Goal: Task Accomplishment & Management: Manage account settings

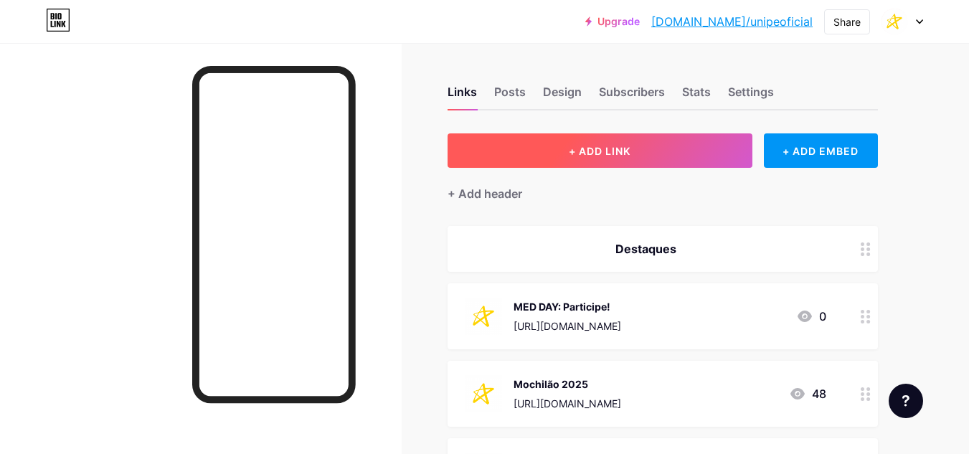
click at [653, 148] on button "+ ADD LINK" at bounding box center [599, 150] width 305 height 34
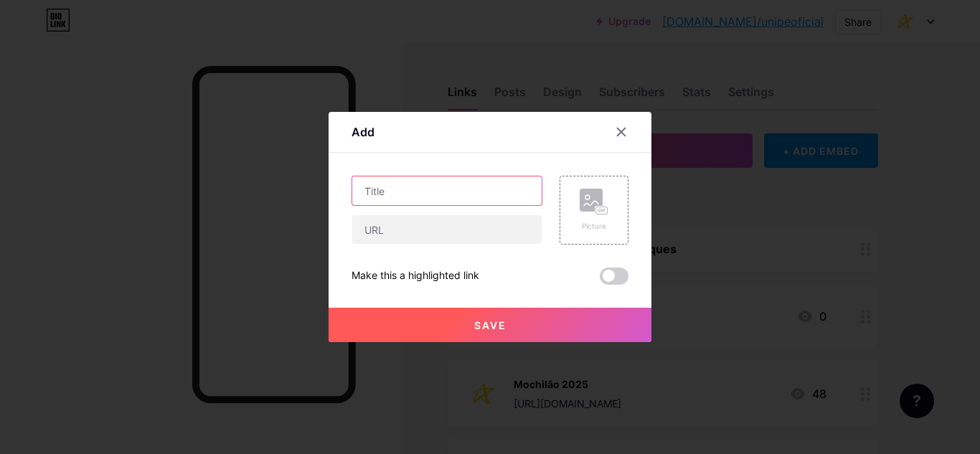
click at [425, 196] on input "text" at bounding box center [446, 190] width 189 height 29
type input "Aulão das Estrelas: participe!"
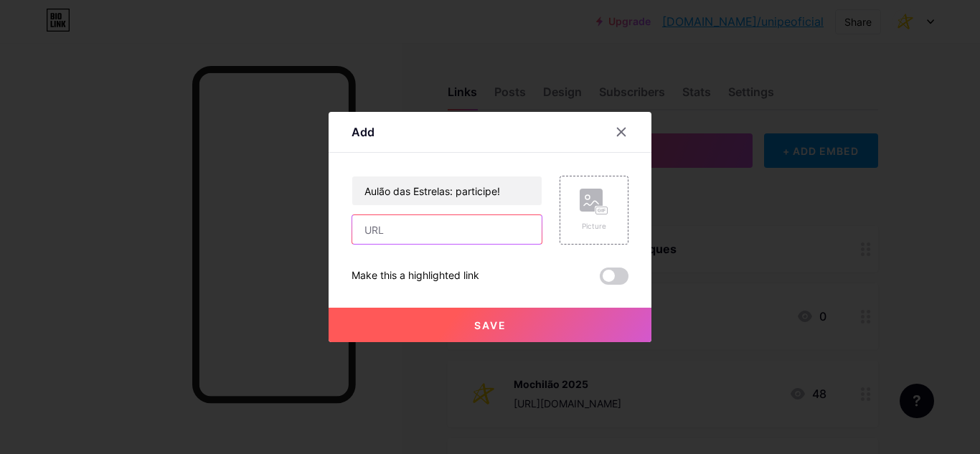
click at [445, 225] on input "text" at bounding box center [446, 229] width 189 height 29
paste input "[DOMAIN_NAME]"
type input "[DOMAIN_NAME]"
click at [563, 213] on div "Picture" at bounding box center [593, 210] width 69 height 69
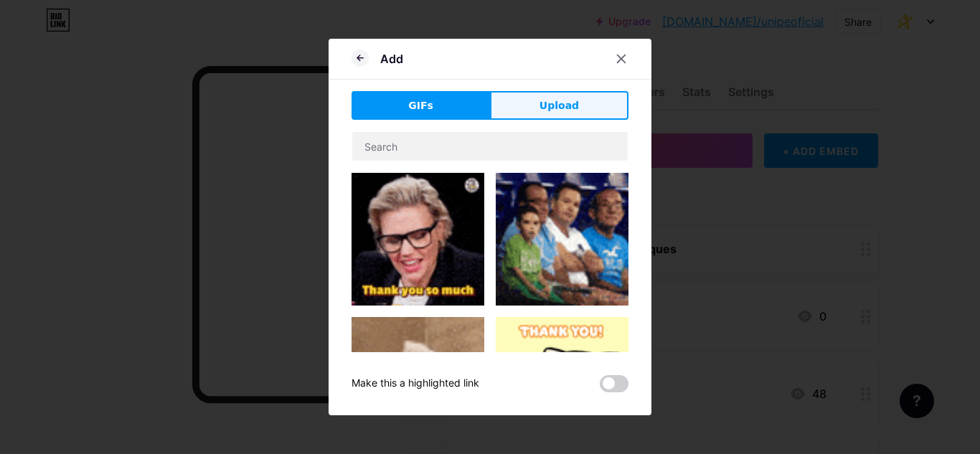
click at [534, 105] on button "Upload" at bounding box center [559, 105] width 138 height 29
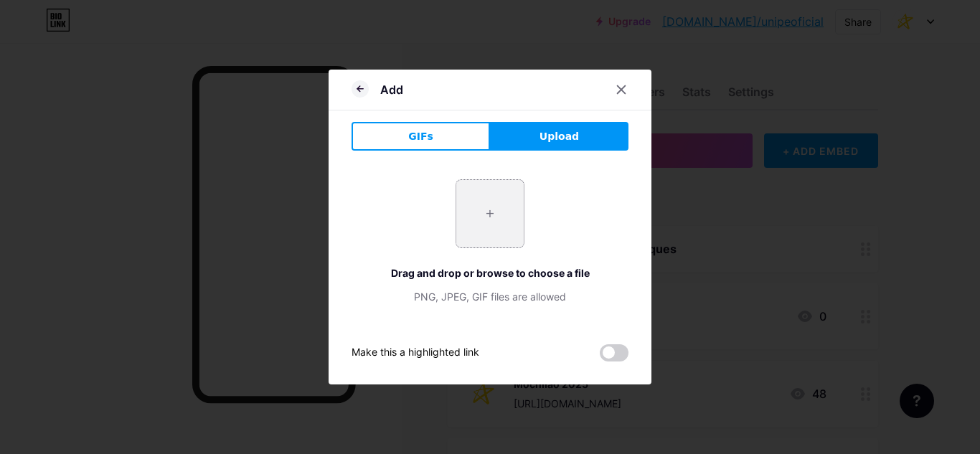
click at [484, 209] on input "file" at bounding box center [489, 213] width 67 height 67
type input "C:\fakepath\fass_unipe.png"
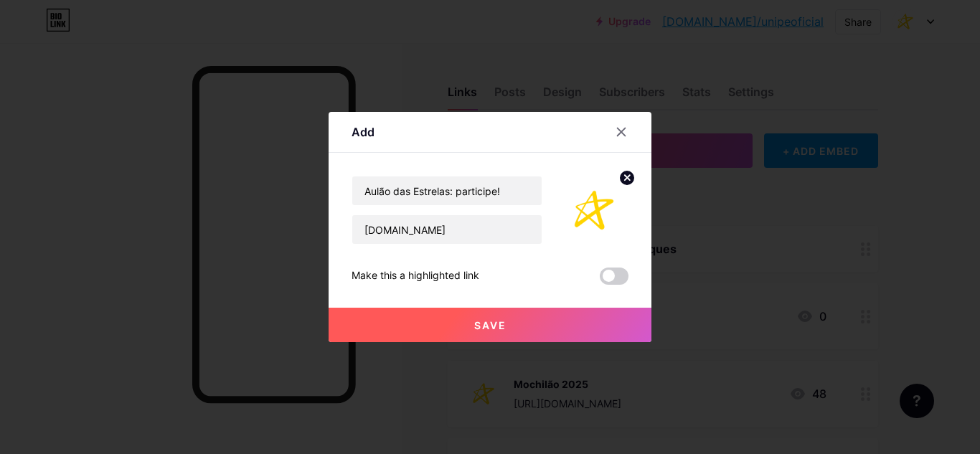
click at [516, 328] on button "Save" at bounding box center [489, 325] width 323 height 34
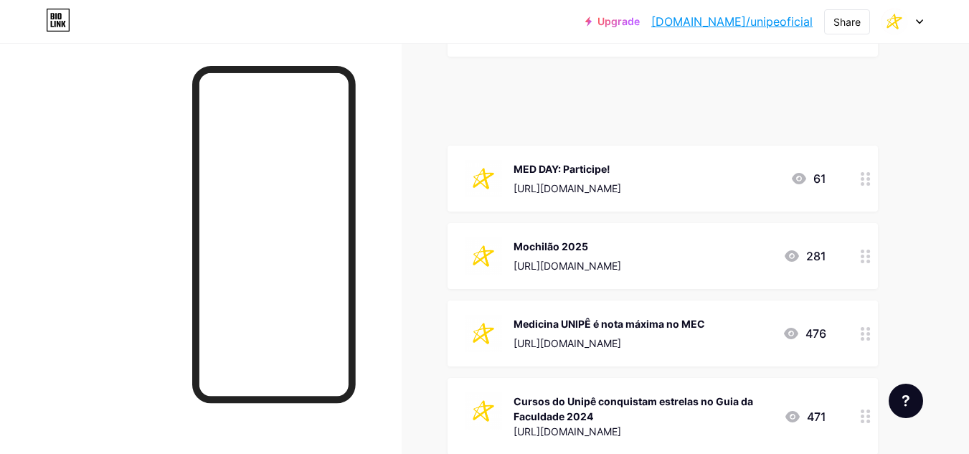
scroll to position [138, 0]
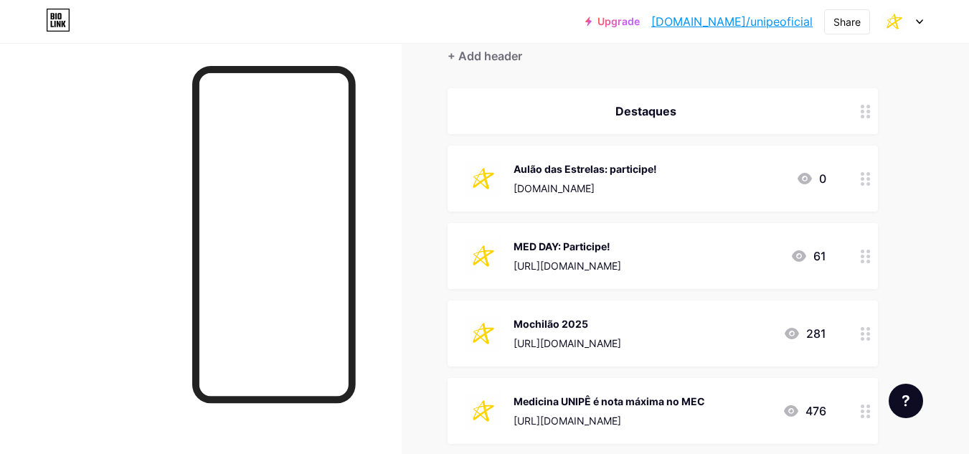
click at [851, 253] on div "MED DAY: Participe! [URL][DOMAIN_NAME] 61" at bounding box center [662, 256] width 430 height 66
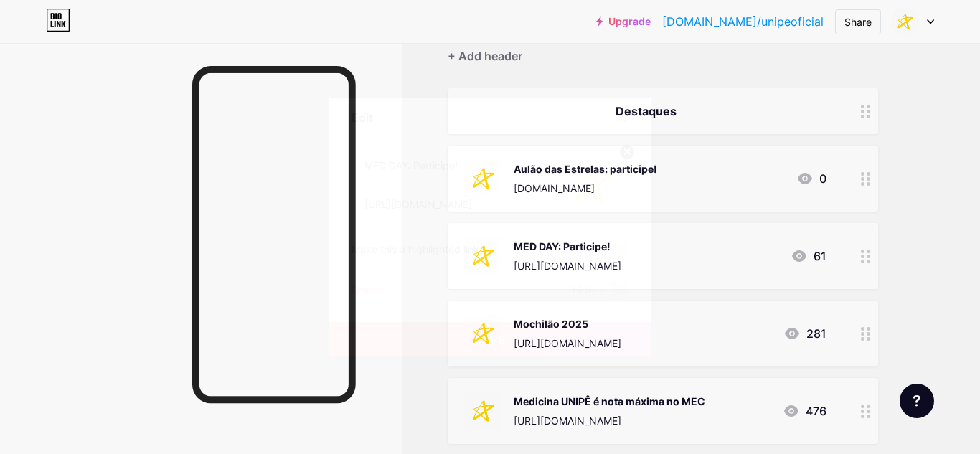
click at [359, 290] on div "Delete" at bounding box center [366, 290] width 30 height 17
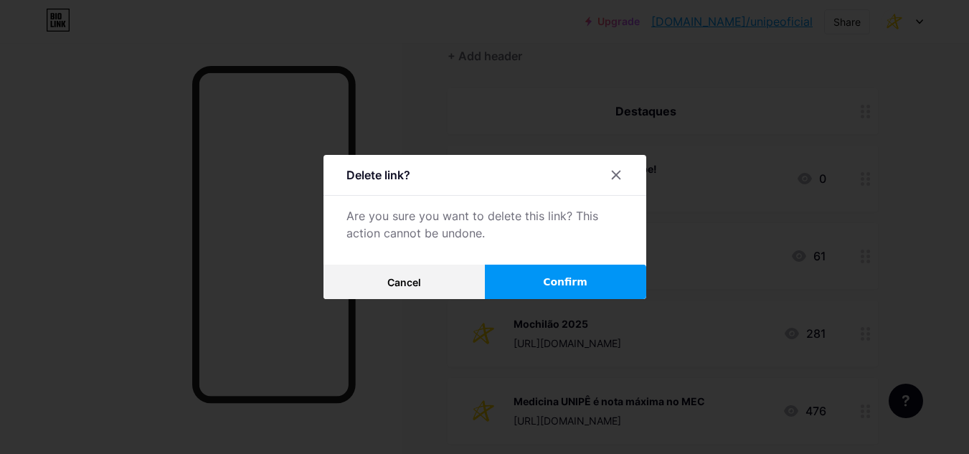
click at [606, 278] on button "Confirm" at bounding box center [565, 282] width 161 height 34
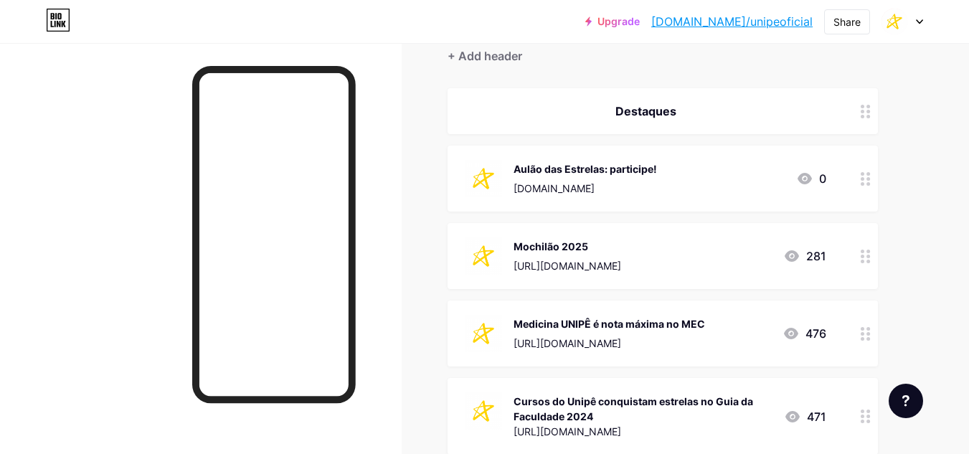
click at [617, 255] on div "Mochilão 2025 [URL][DOMAIN_NAME]" at bounding box center [567, 255] width 108 height 37
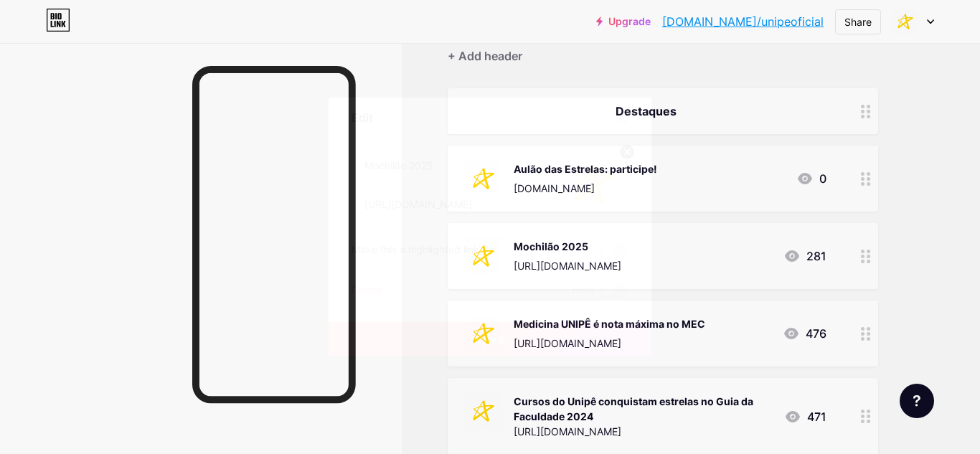
click at [366, 293] on div "Delete" at bounding box center [366, 290] width 30 height 17
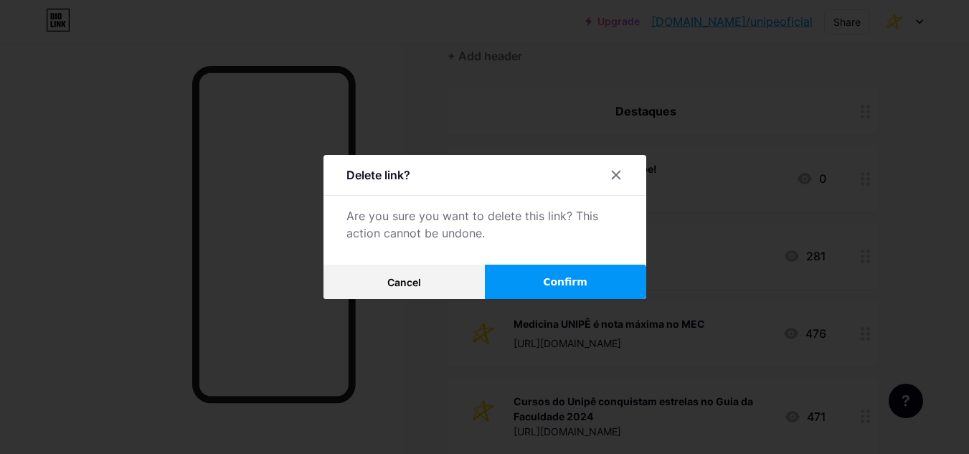
click at [614, 275] on button "Confirm" at bounding box center [565, 282] width 161 height 34
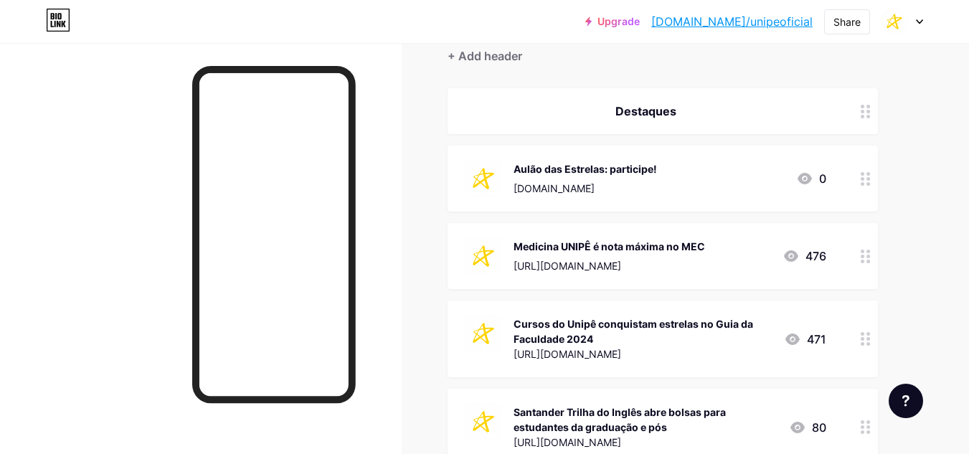
click at [924, 15] on div "Upgrade [DOMAIN_NAME]/unipeo... [DOMAIN_NAME]/unipeoficial Share Switch account…" at bounding box center [484, 22] width 969 height 26
click at [918, 18] on div at bounding box center [902, 22] width 42 height 26
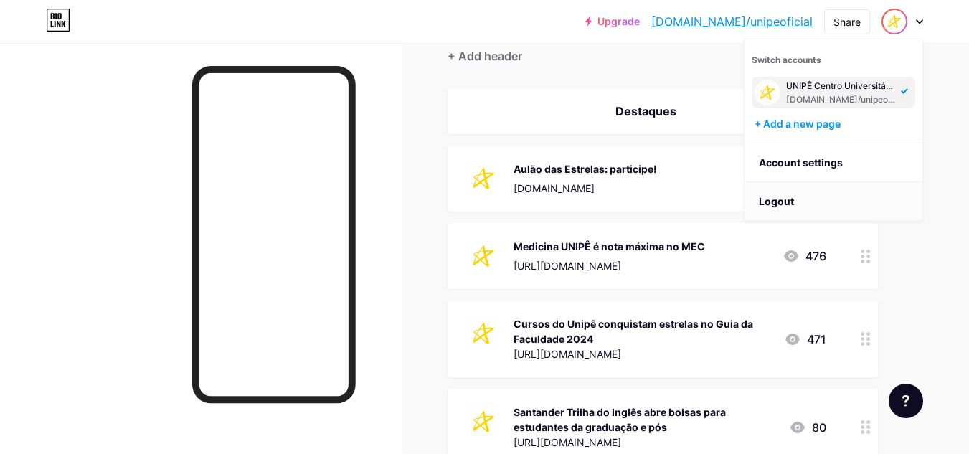
click at [809, 197] on li "Logout" at bounding box center [833, 201] width 178 height 39
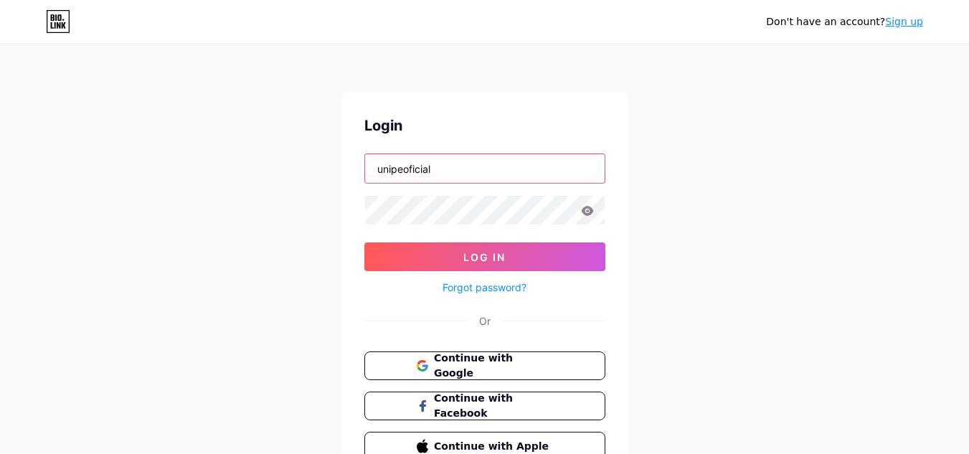
click at [551, 161] on input "unipeoficial" at bounding box center [485, 168] width 240 height 29
type input "cruzeirodosul"
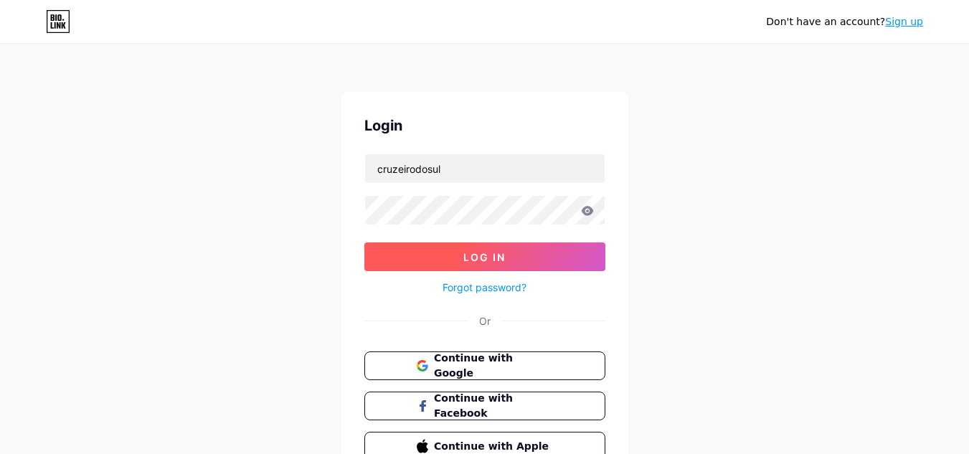
click at [591, 255] on button "Log In" at bounding box center [484, 256] width 241 height 29
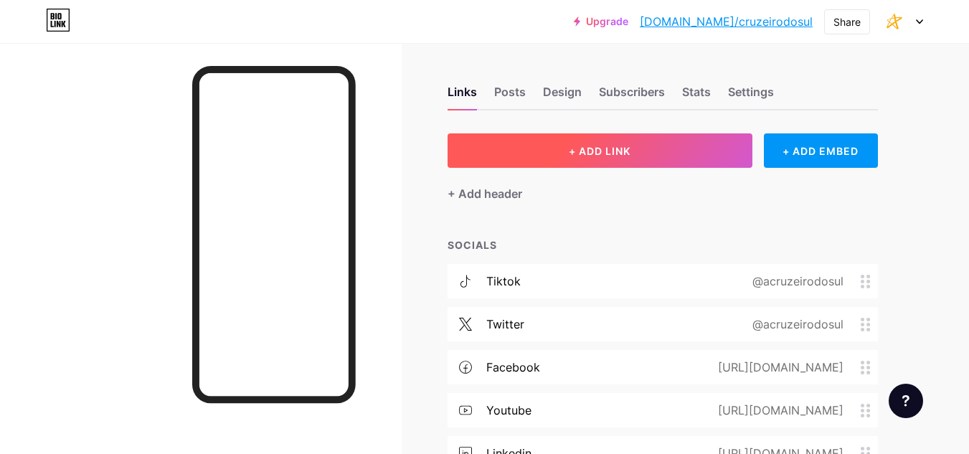
click at [647, 150] on button "+ ADD LINK" at bounding box center [599, 150] width 305 height 34
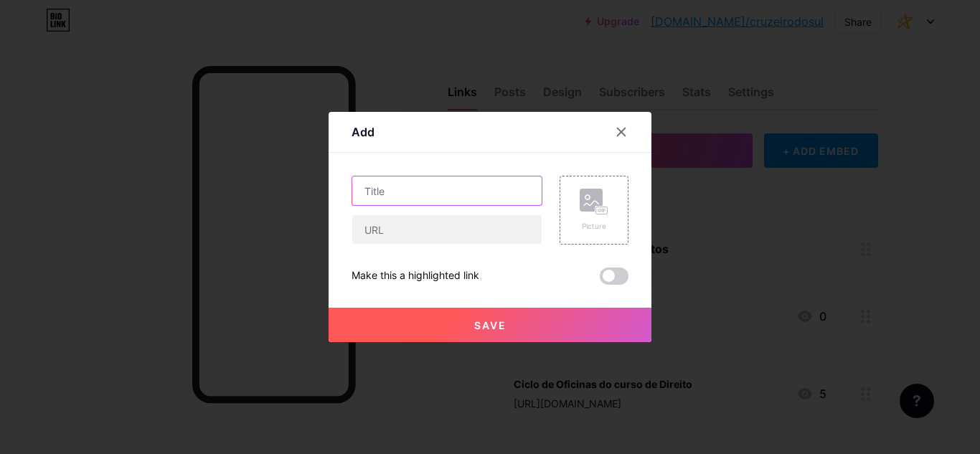
click at [430, 199] on input "text" at bounding box center [446, 190] width 189 height 29
type input "Aulão das Estrelas: participe!"
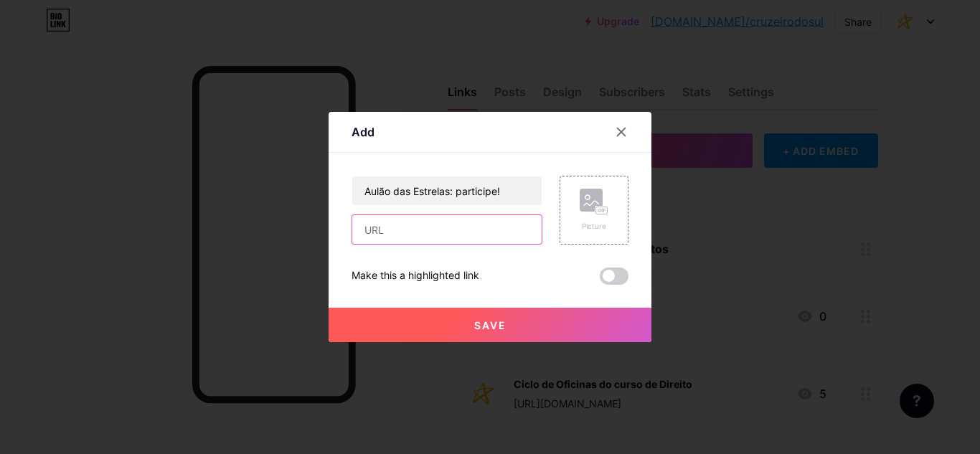
click at [408, 231] on input "text" at bounding box center [446, 229] width 189 height 29
paste input "[DOMAIN_NAME]"
type input "[DOMAIN_NAME]"
click at [601, 207] on rect at bounding box center [601, 210] width 11 height 7
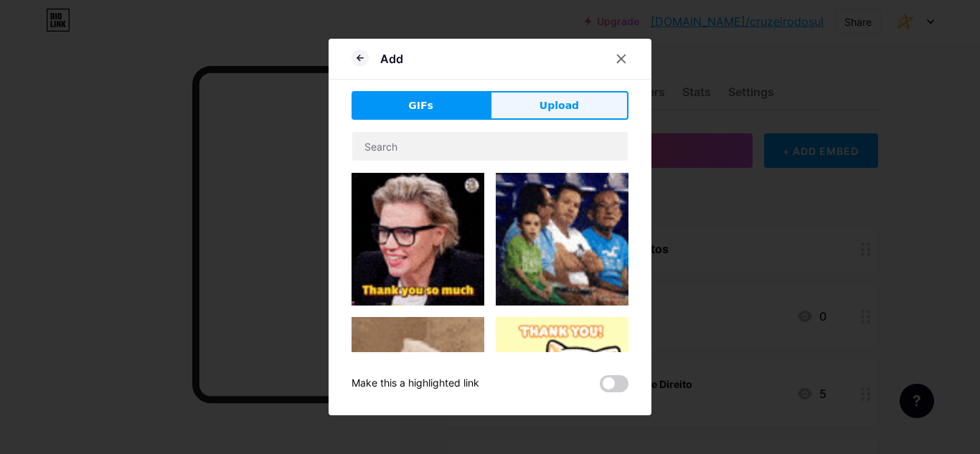
click at [572, 101] on span "Upload" at bounding box center [558, 105] width 39 height 15
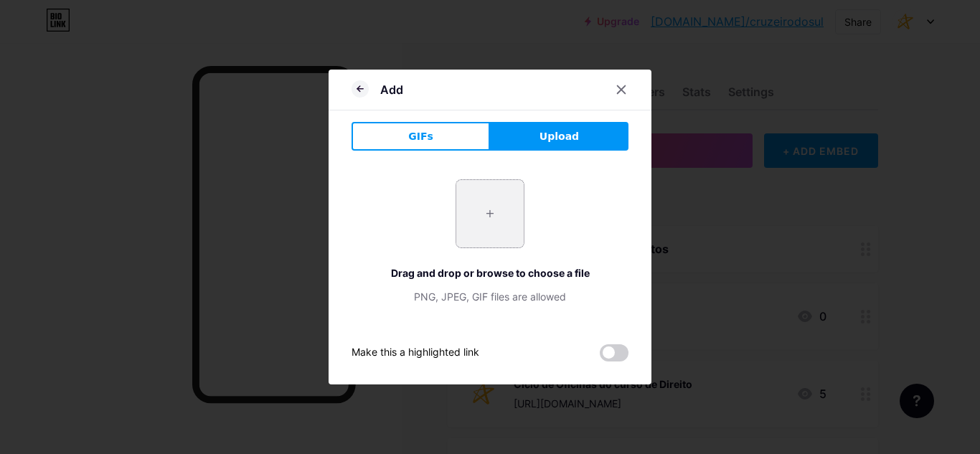
click at [469, 214] on input "file" at bounding box center [489, 213] width 67 height 67
type input "C:\fakepath\cruzeiro (1).png"
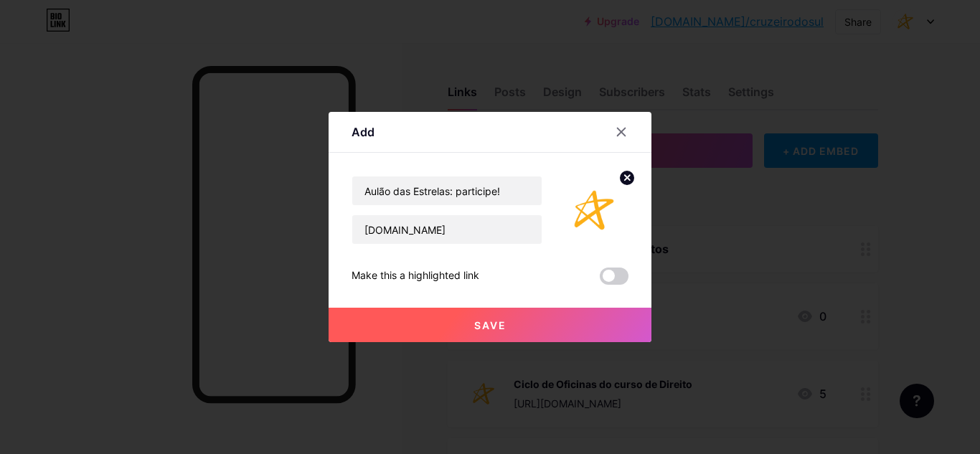
click at [537, 308] on button "Save" at bounding box center [489, 325] width 323 height 34
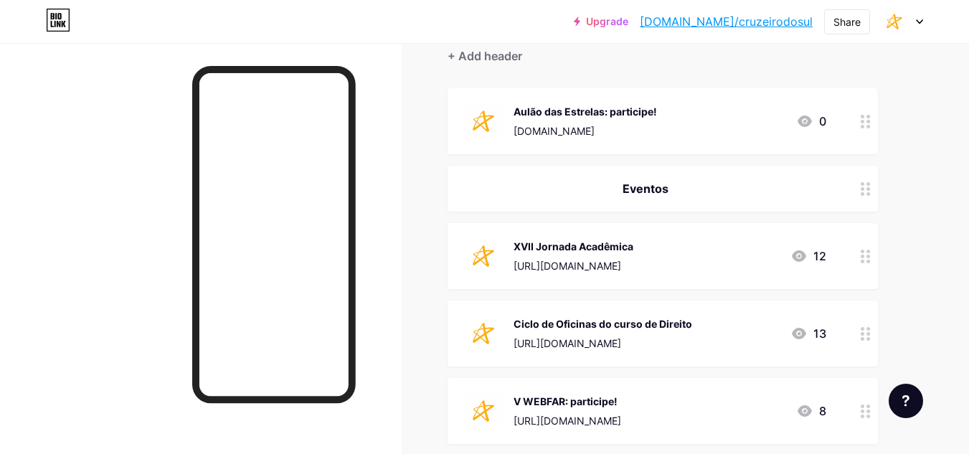
scroll to position [143, 0]
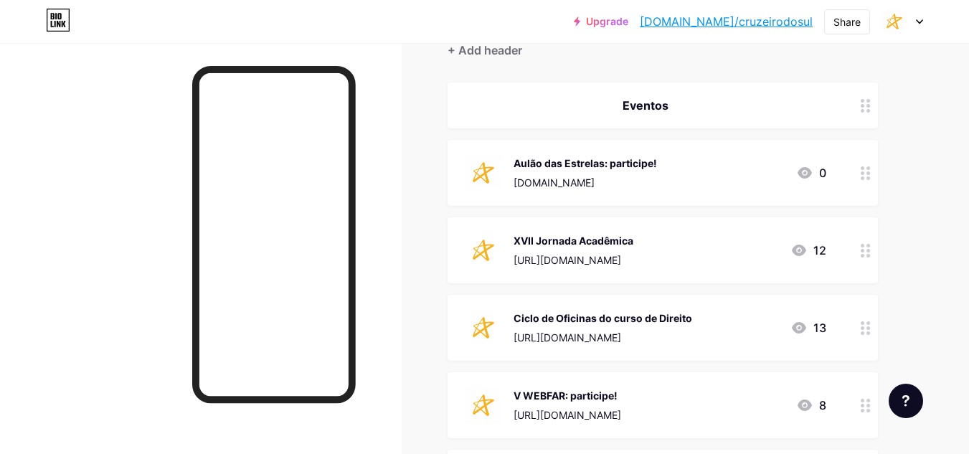
click at [683, 412] on div "V WEBFAR: participe! [URL][DOMAIN_NAME] 8" at bounding box center [645, 405] width 361 height 37
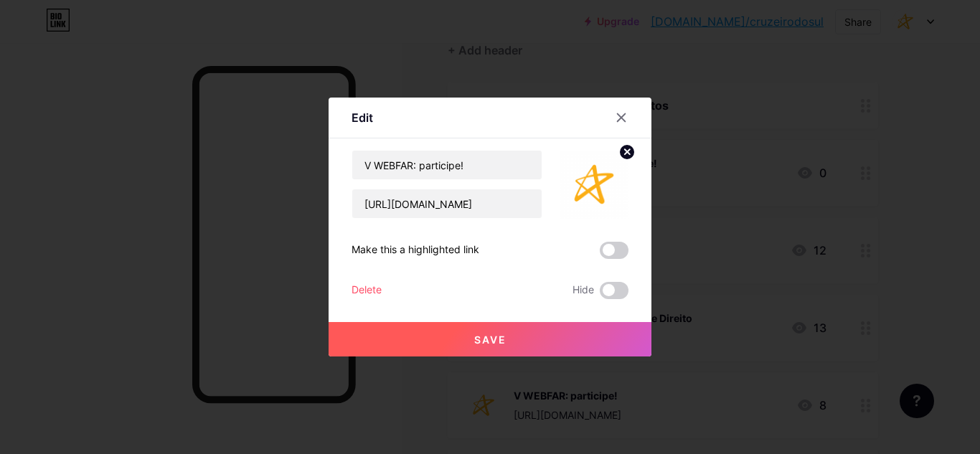
click at [362, 288] on div "Delete" at bounding box center [366, 290] width 30 height 17
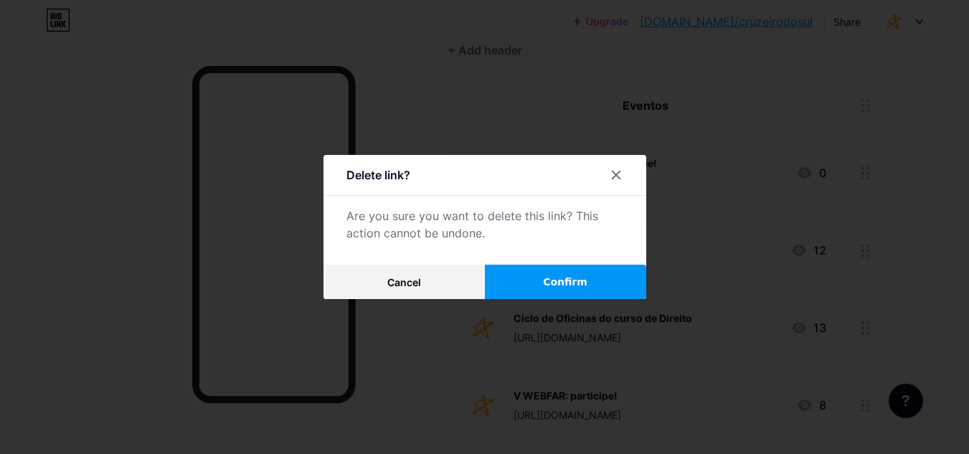
click at [549, 260] on div "Delete link? Are you sure you want to delete this link? This action cannot be u…" at bounding box center [484, 227] width 323 height 144
click at [547, 276] on button "Confirm" at bounding box center [565, 282] width 161 height 34
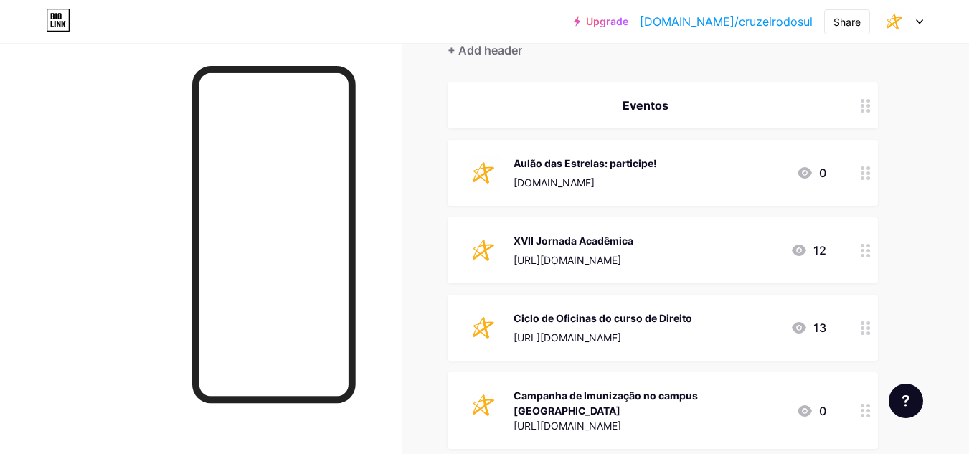
click at [914, 21] on div at bounding box center [902, 22] width 42 height 26
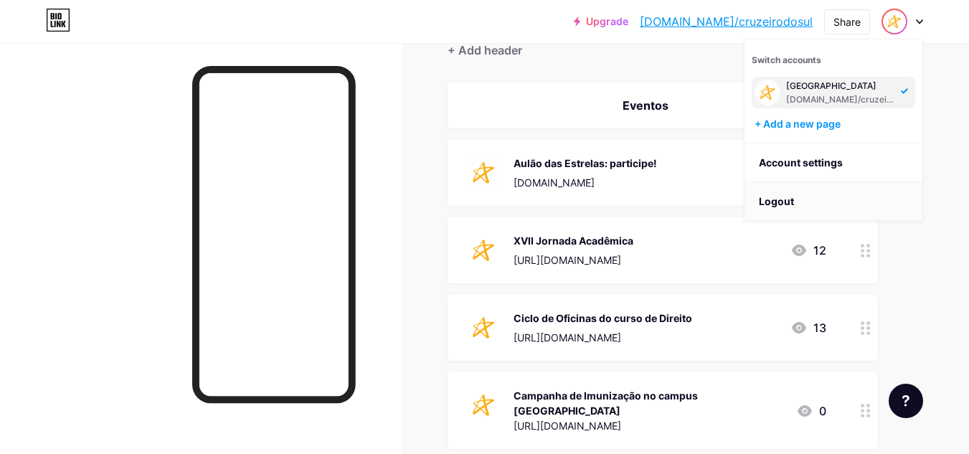
click at [833, 199] on li "Logout" at bounding box center [833, 201] width 178 height 39
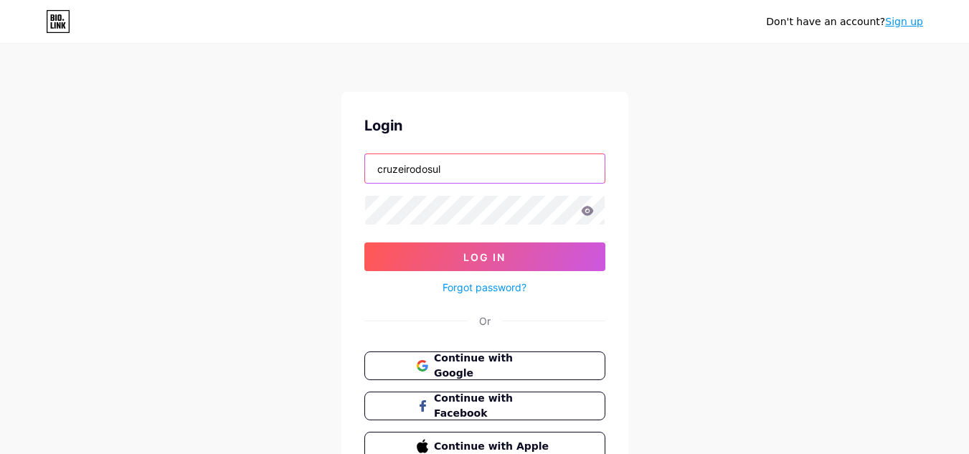
click at [536, 170] on input "cruzeirodosul" at bounding box center [485, 168] width 240 height 29
type input "udf"
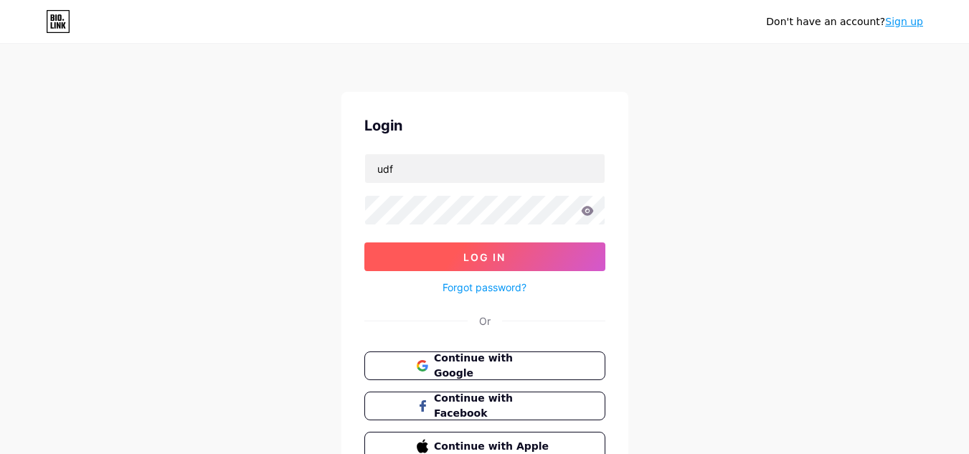
click at [585, 246] on button "Log In" at bounding box center [484, 256] width 241 height 29
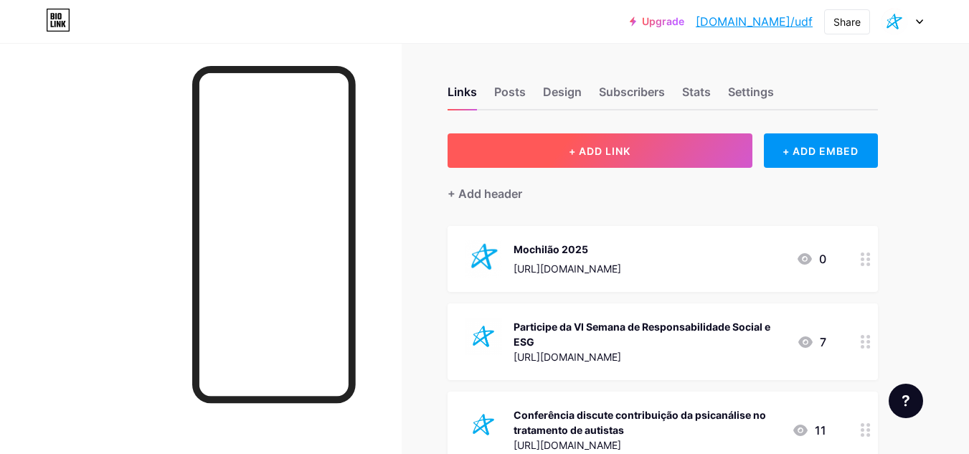
click at [636, 153] on button "+ ADD LINK" at bounding box center [599, 150] width 305 height 34
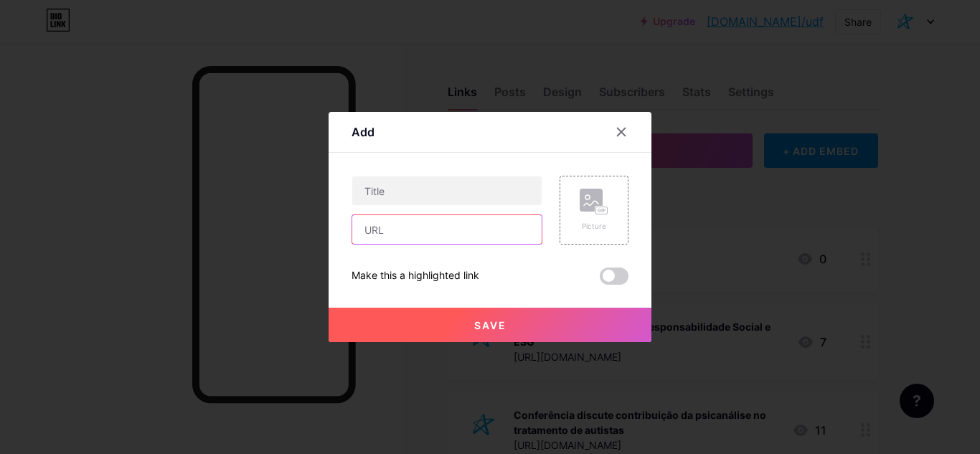
click at [496, 217] on input "text" at bounding box center [446, 229] width 189 height 29
paste input "[DOMAIN_NAME]"
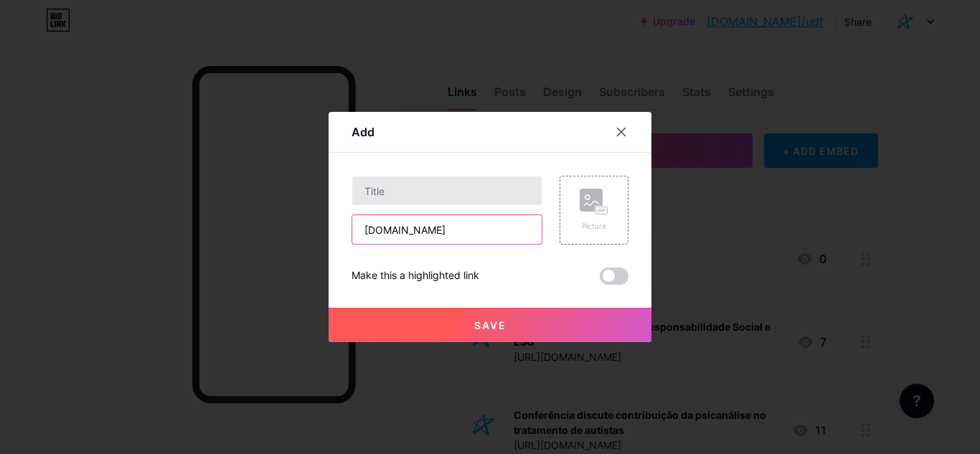
type input "[DOMAIN_NAME]"
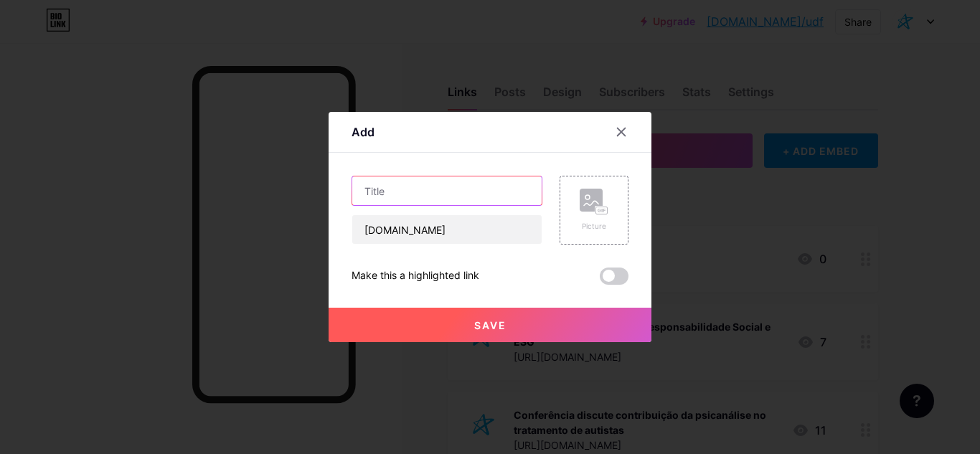
click at [478, 189] on input "text" at bounding box center [446, 190] width 189 height 29
paste input "[DOMAIN_NAME]"
type input "Aulão das Estrelas: [DOMAIN_NAME]"
click at [479, 188] on input "Aulão das Estrelas: [DOMAIN_NAME]" at bounding box center [446, 190] width 189 height 29
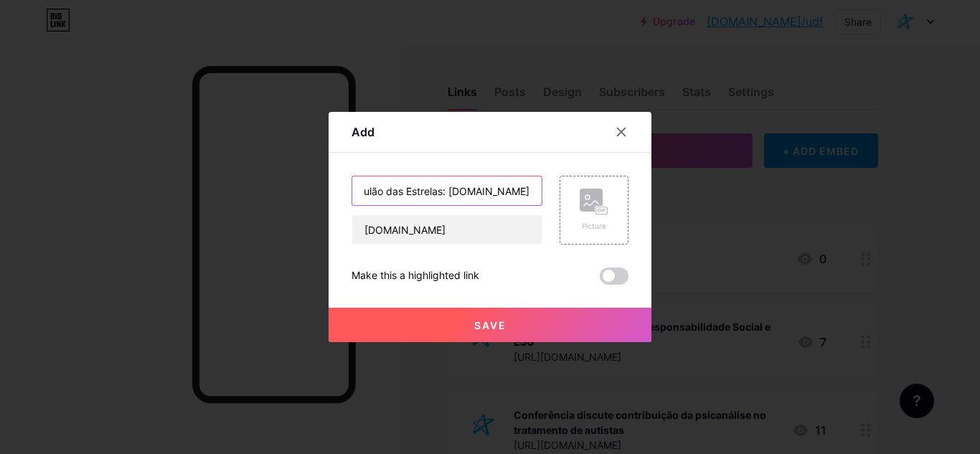
click at [479, 188] on input "Aulão das Estrelas: [DOMAIN_NAME]" at bounding box center [446, 190] width 189 height 29
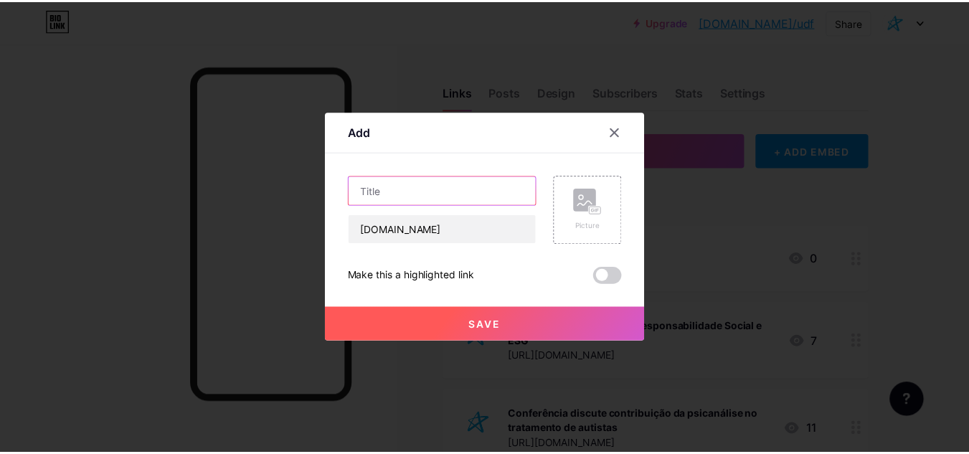
scroll to position [0, 0]
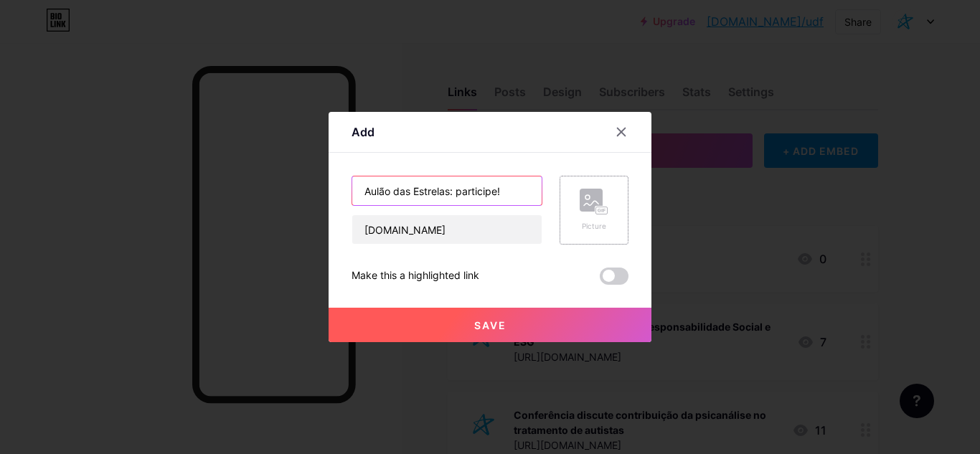
type input "Aulão das Estrelas: participe!"
click at [616, 218] on div "Picture" at bounding box center [593, 210] width 69 height 69
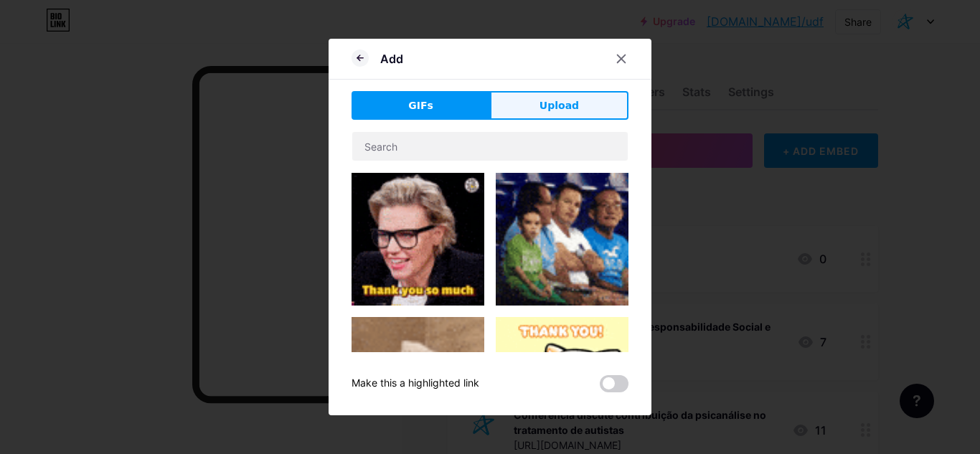
click at [572, 105] on span "Upload" at bounding box center [558, 105] width 39 height 15
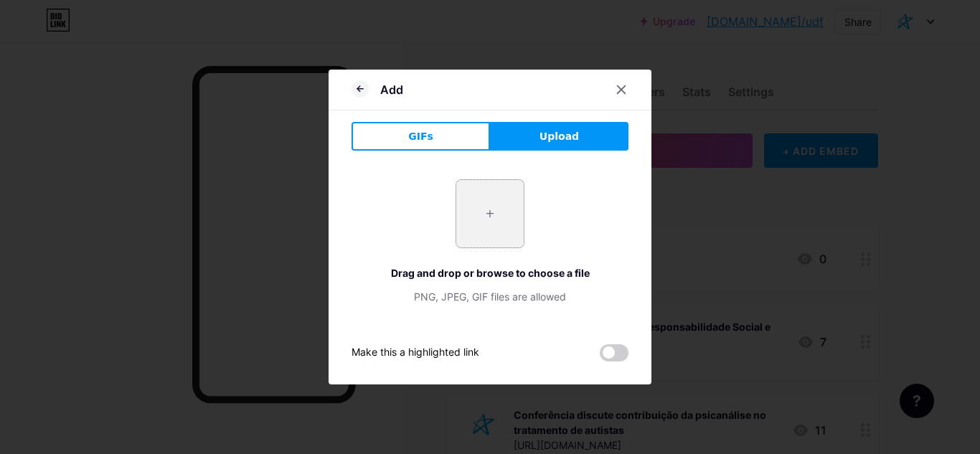
click at [489, 197] on input "file" at bounding box center [489, 213] width 67 height 67
type input "C:\fakepath\udf (1).png"
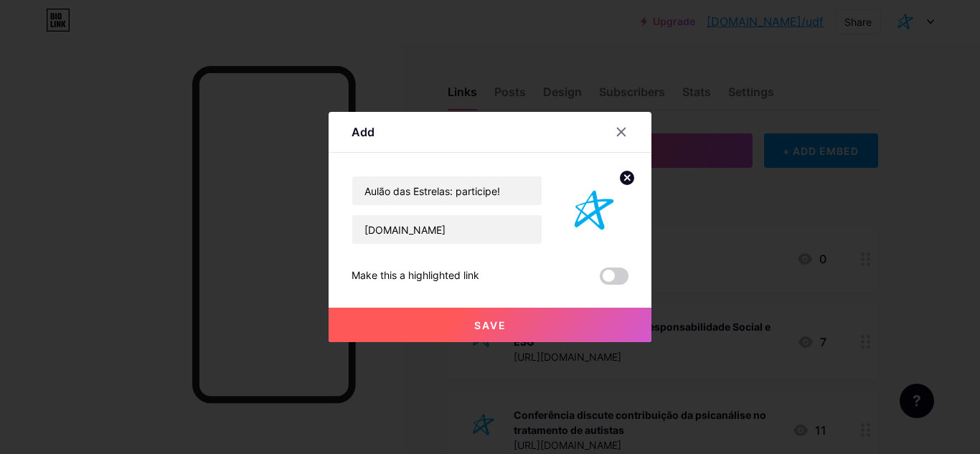
click at [531, 323] on button "Save" at bounding box center [489, 325] width 323 height 34
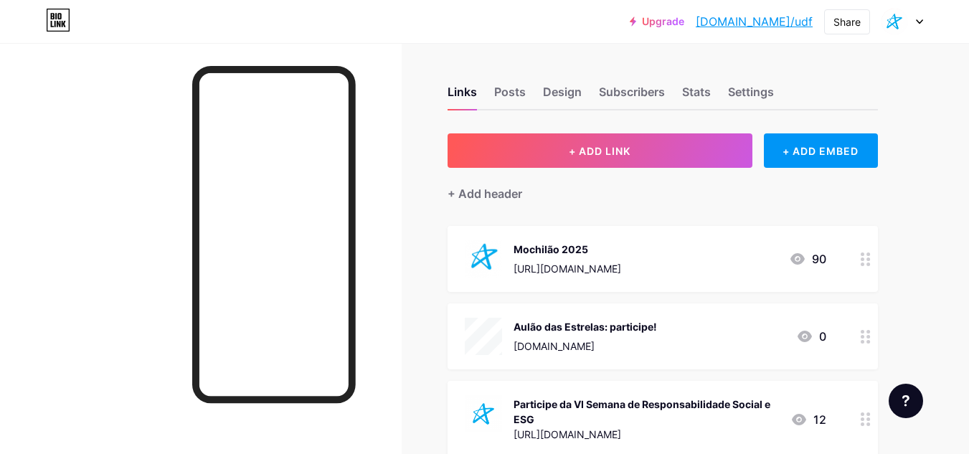
scroll to position [72, 0]
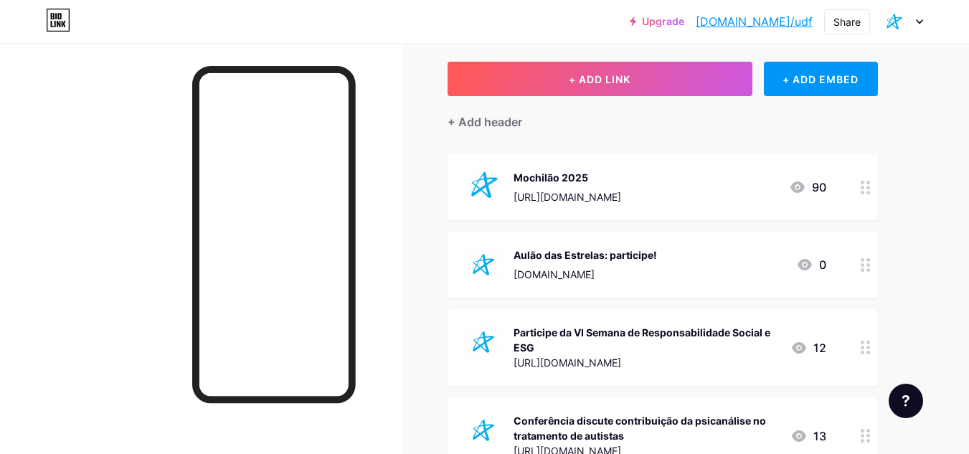
click at [717, 175] on div "Mochilão 2025 [URL][DOMAIN_NAME] 90" at bounding box center [645, 187] width 361 height 37
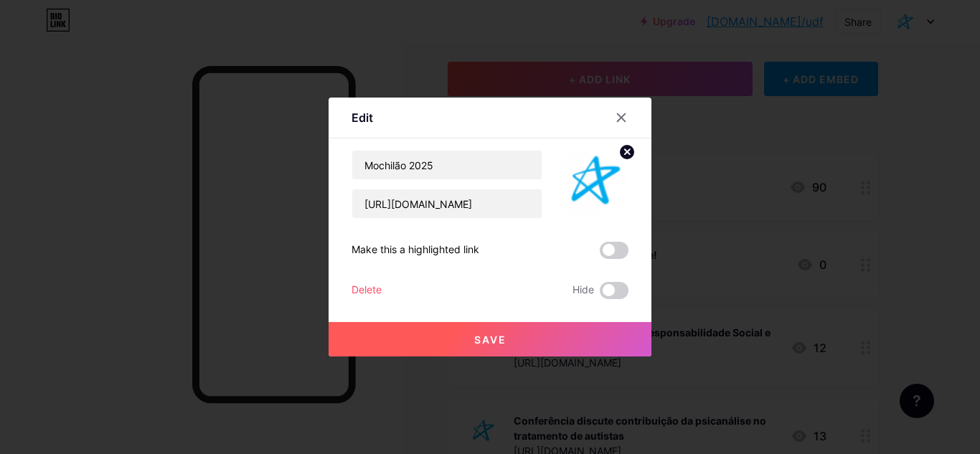
click at [379, 289] on div "Delete" at bounding box center [366, 290] width 30 height 17
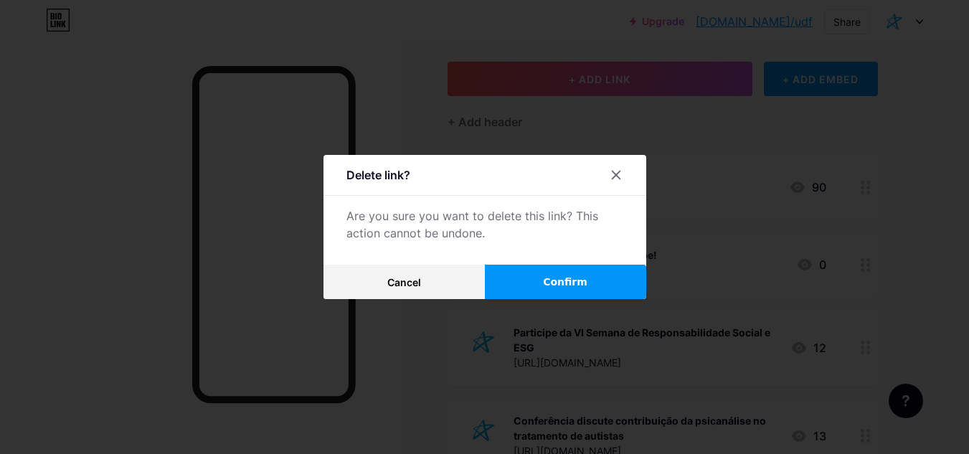
click at [573, 285] on span "Confirm" at bounding box center [565, 282] width 44 height 15
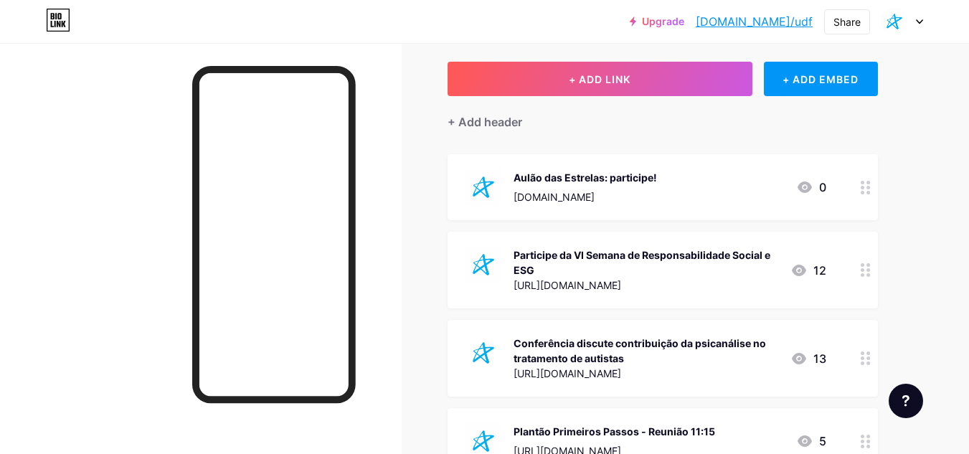
click at [919, 18] on div at bounding box center [902, 22] width 42 height 26
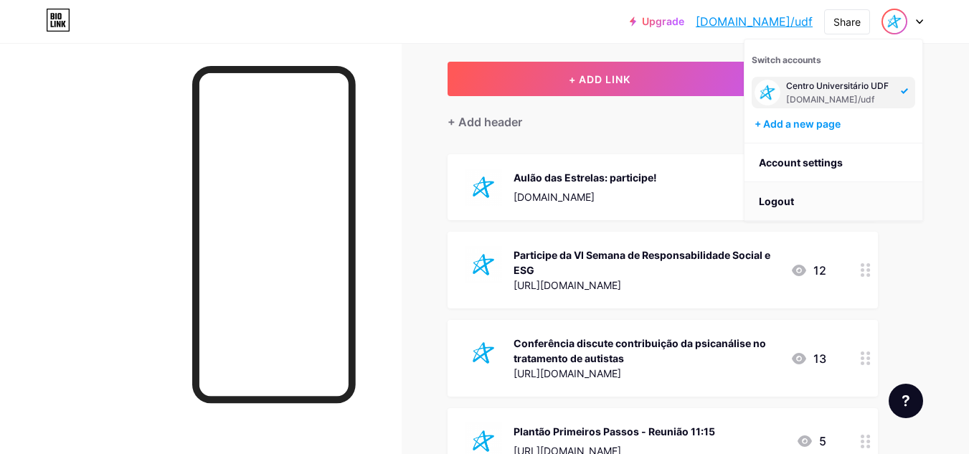
click at [815, 202] on li "Logout" at bounding box center [833, 201] width 178 height 39
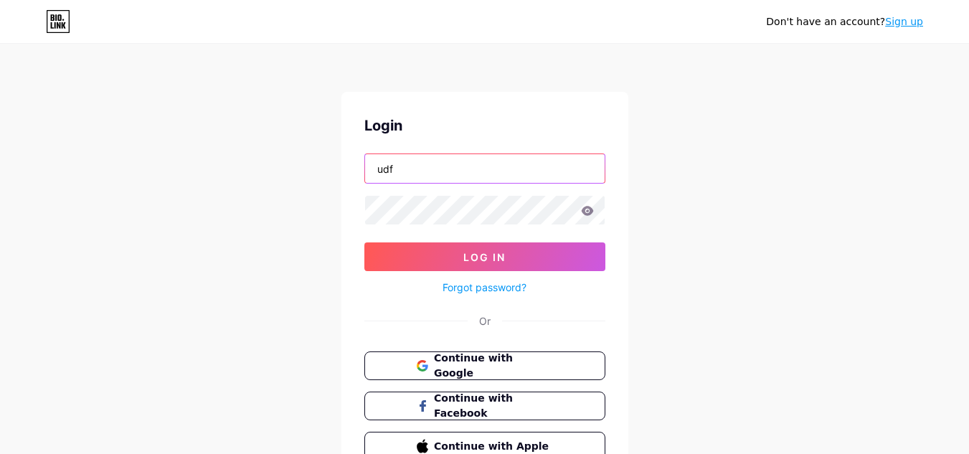
click at [415, 166] on input "udf" at bounding box center [485, 168] width 240 height 29
type input "fsg_br"
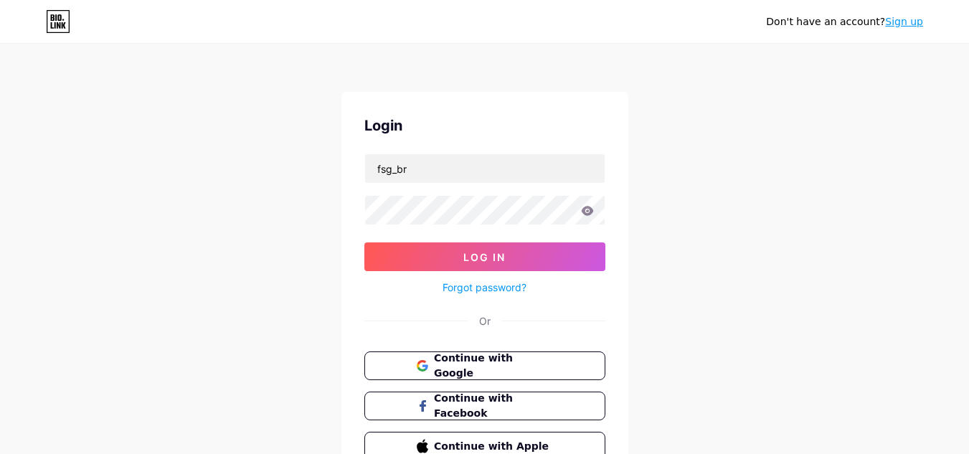
click at [528, 242] on form "fsg_br Log In Forgot password?" at bounding box center [484, 224] width 241 height 143
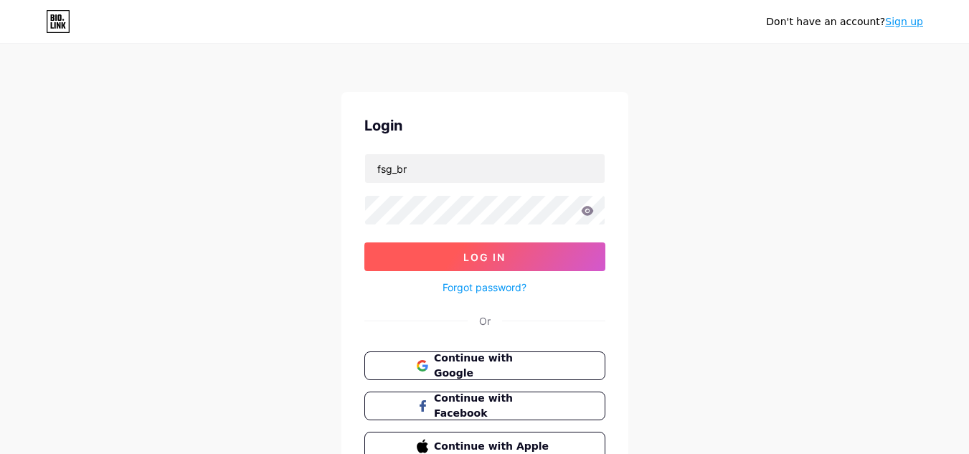
click at [525, 257] on button "Log In" at bounding box center [484, 256] width 241 height 29
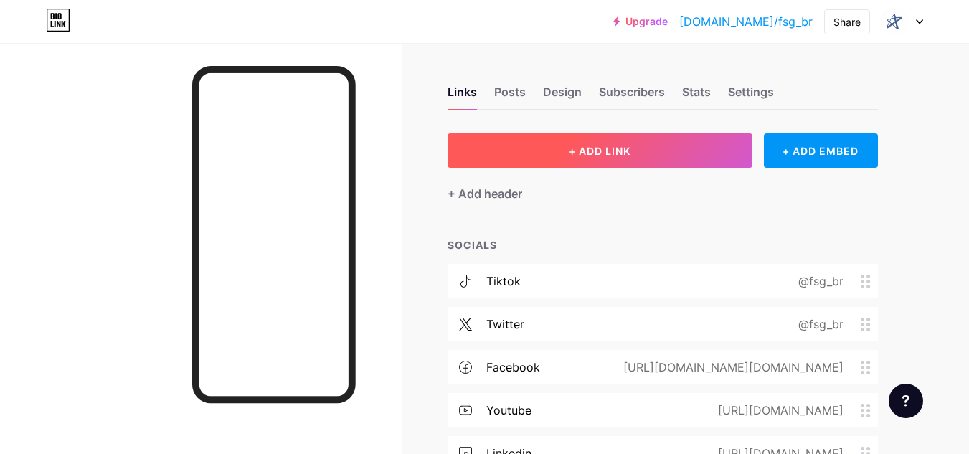
click at [689, 152] on button "+ ADD LINK" at bounding box center [599, 150] width 305 height 34
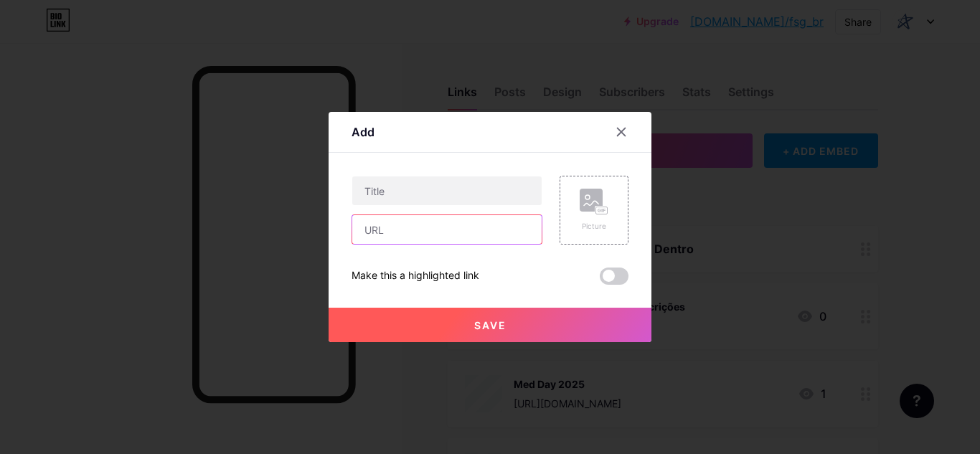
click at [401, 228] on input "text" at bounding box center [446, 229] width 189 height 29
paste input "[DOMAIN_NAME]"
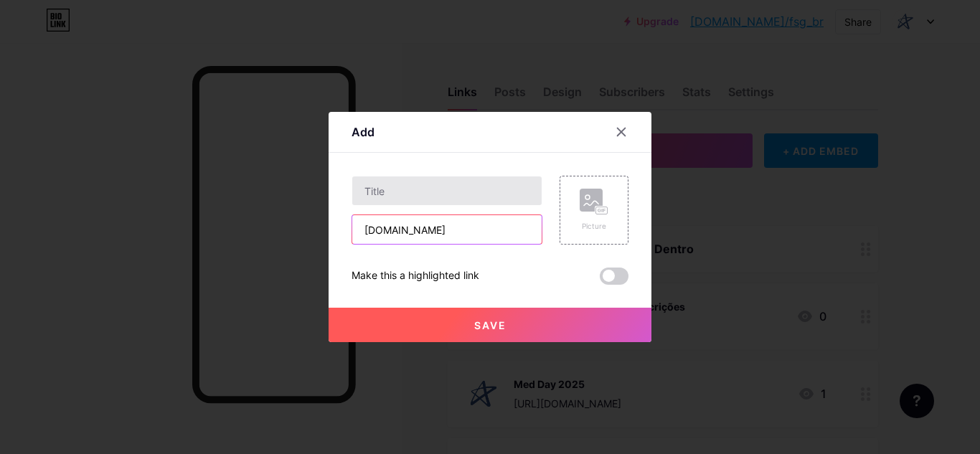
type input "[DOMAIN_NAME]"
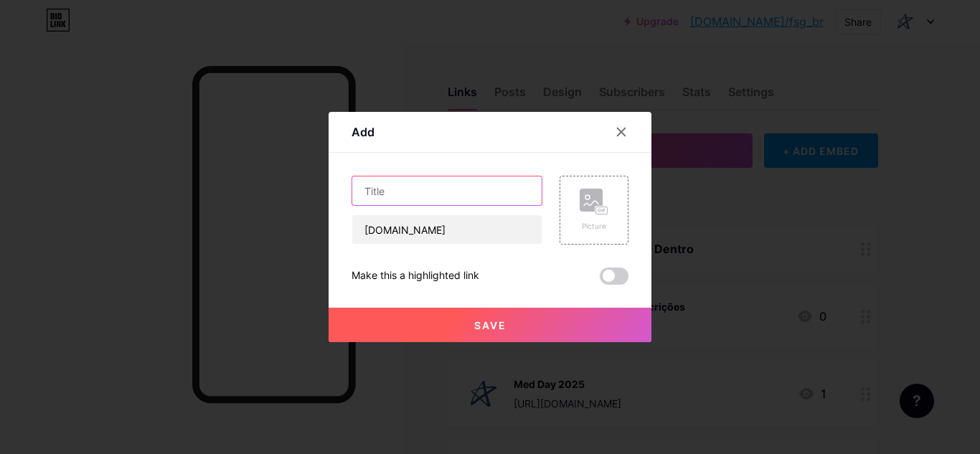
click at [425, 196] on input "text" at bounding box center [446, 190] width 189 height 29
type input "Aulão das Estrelas: participe!"
click at [604, 194] on icon at bounding box center [593, 202] width 29 height 27
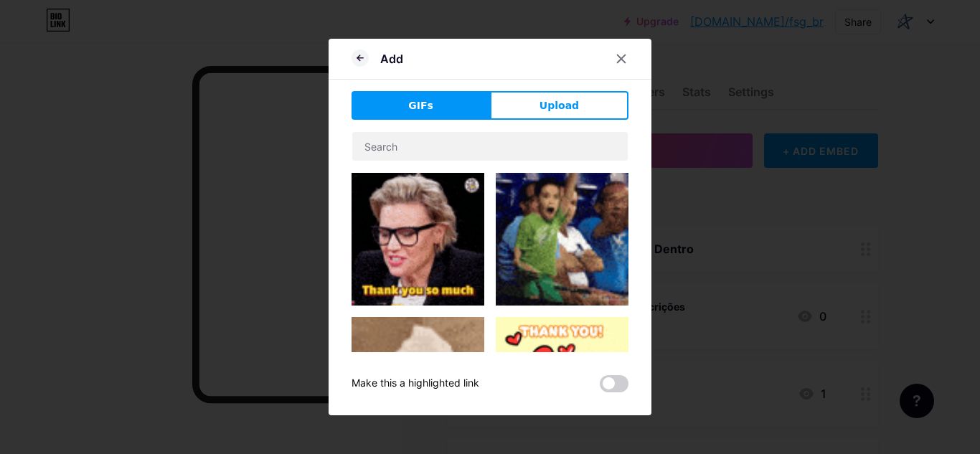
click at [558, 103] on span "Upload" at bounding box center [558, 105] width 39 height 15
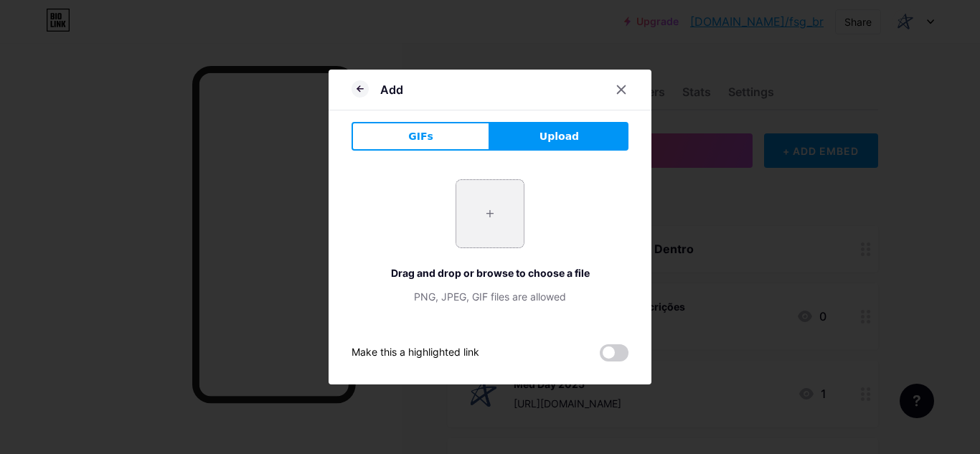
click at [471, 207] on input "file" at bounding box center [489, 213] width 67 height 67
type input "C:\fakepath\fsg_up.png"
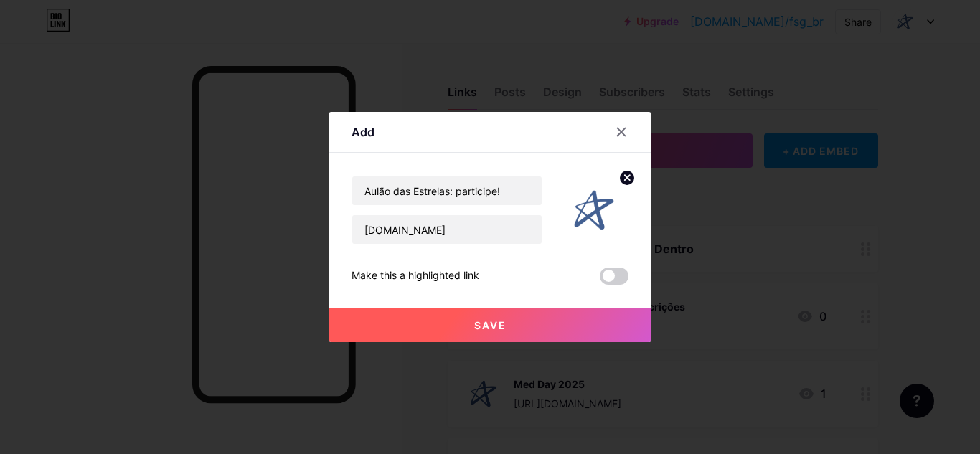
click at [493, 319] on span "Save" at bounding box center [490, 325] width 32 height 12
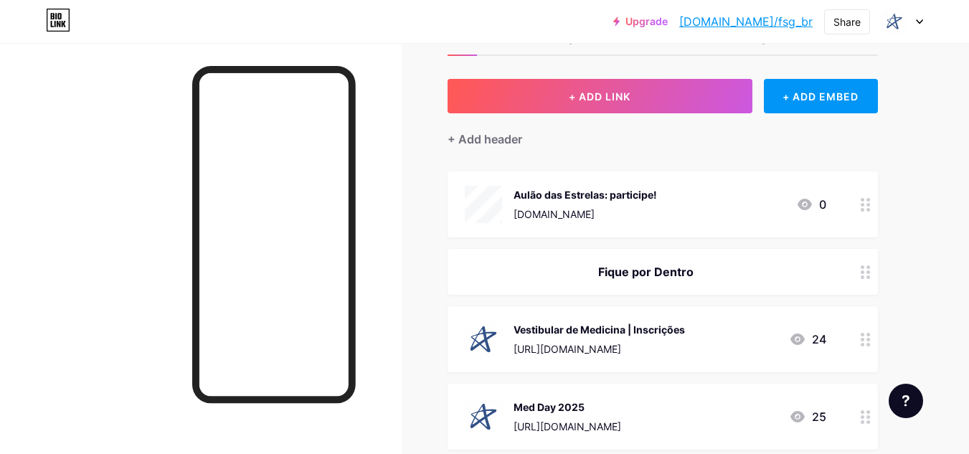
scroll to position [143, 0]
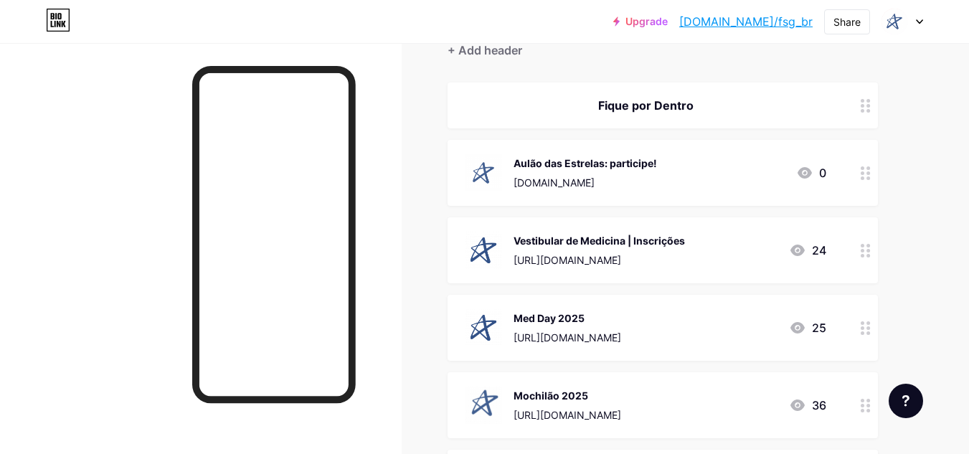
click at [676, 326] on div "Med Day 2025 [URL][DOMAIN_NAME] 25" at bounding box center [645, 327] width 361 height 37
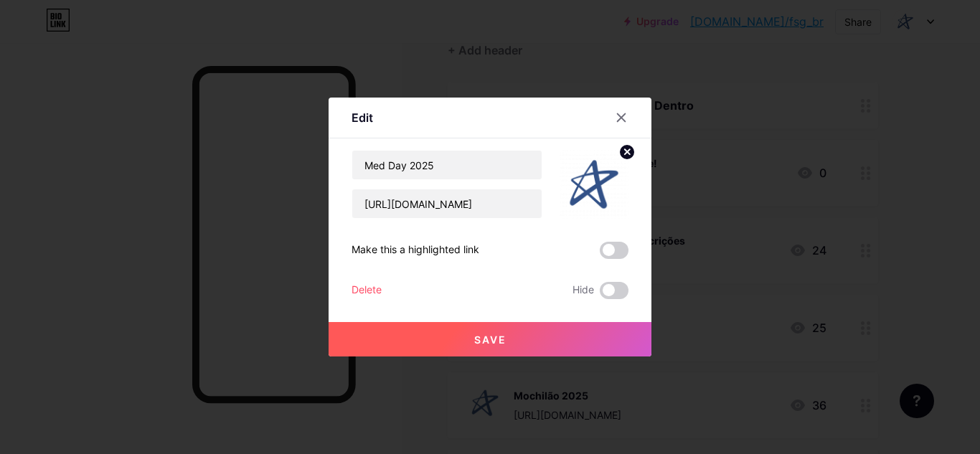
click at [376, 285] on div "Delete" at bounding box center [366, 290] width 30 height 17
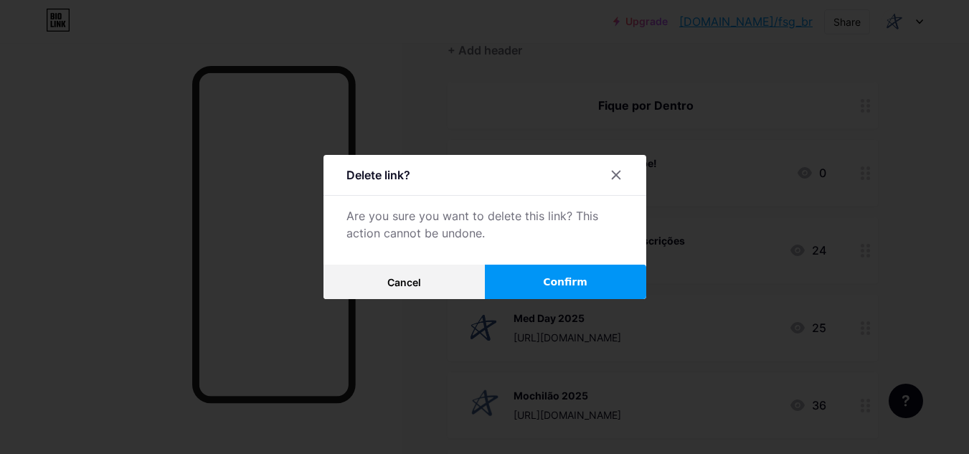
click at [548, 284] on button "Confirm" at bounding box center [565, 282] width 161 height 34
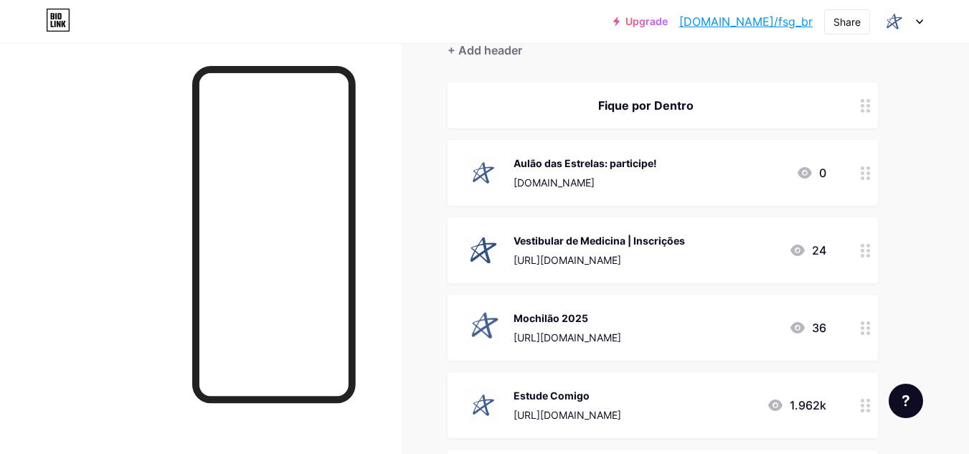
click at [602, 325] on div "Mochilão 2025 [URL][DOMAIN_NAME]" at bounding box center [567, 327] width 108 height 37
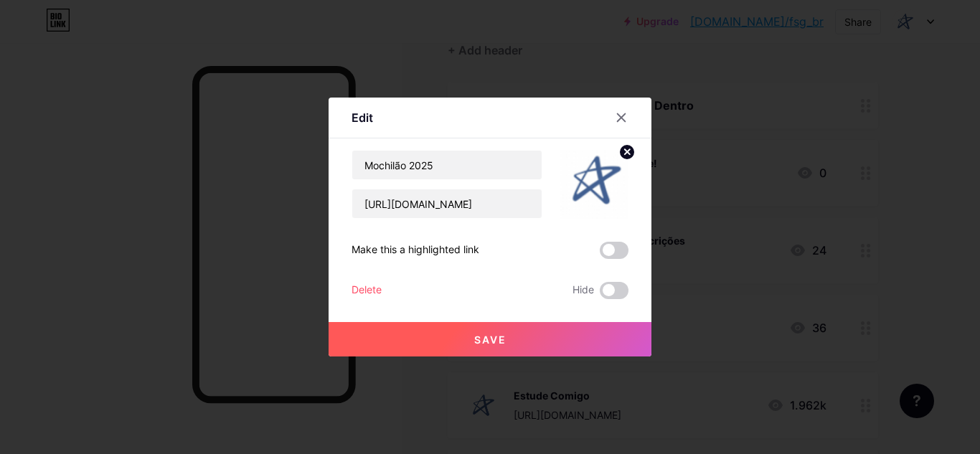
click at [375, 288] on div "Delete" at bounding box center [366, 290] width 30 height 17
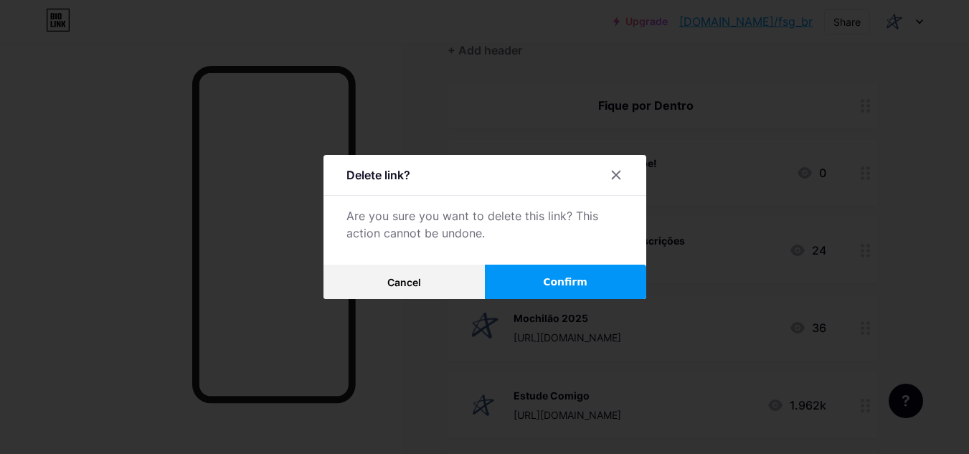
click at [564, 289] on span "Confirm" at bounding box center [565, 282] width 44 height 15
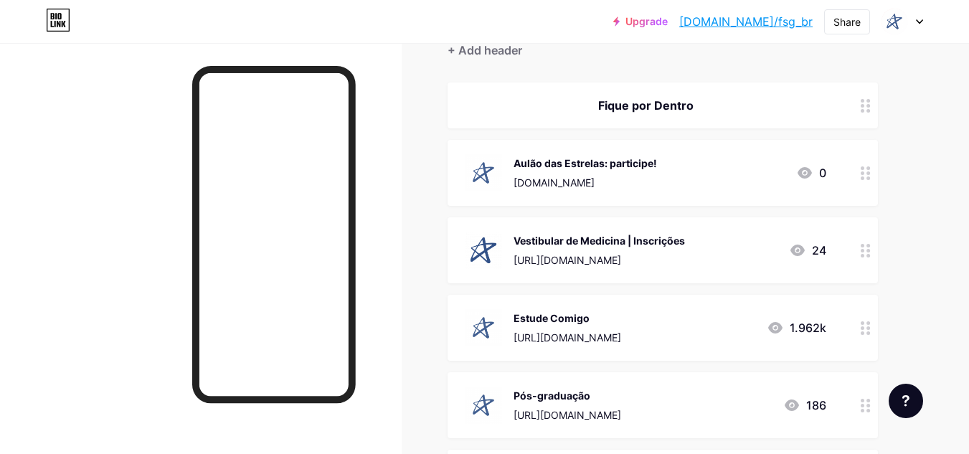
click at [918, 22] on icon at bounding box center [919, 21] width 7 height 5
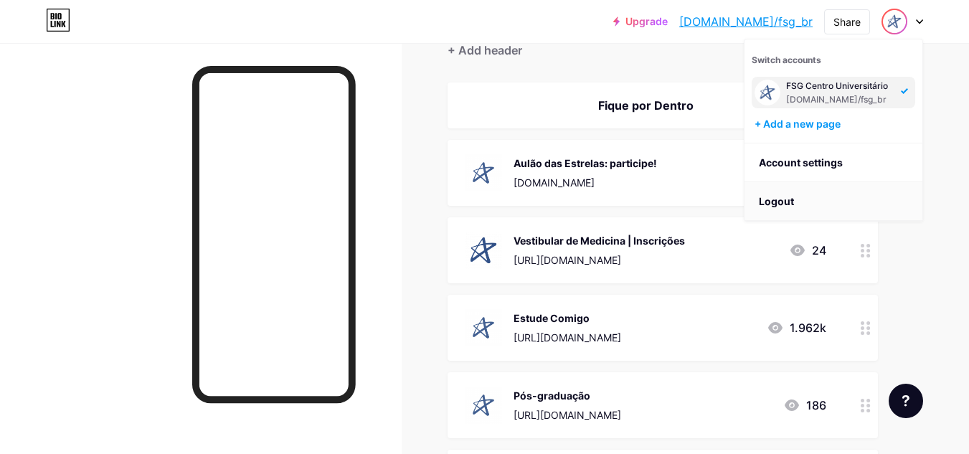
click at [815, 199] on li "Logout" at bounding box center [833, 201] width 178 height 39
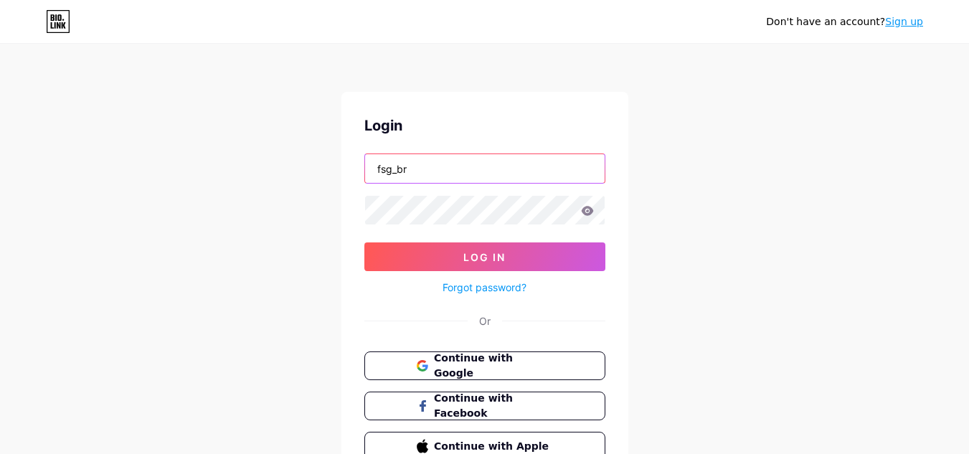
click at [436, 162] on input "fsg_br" at bounding box center [485, 168] width 240 height 29
type input "ceunsp"
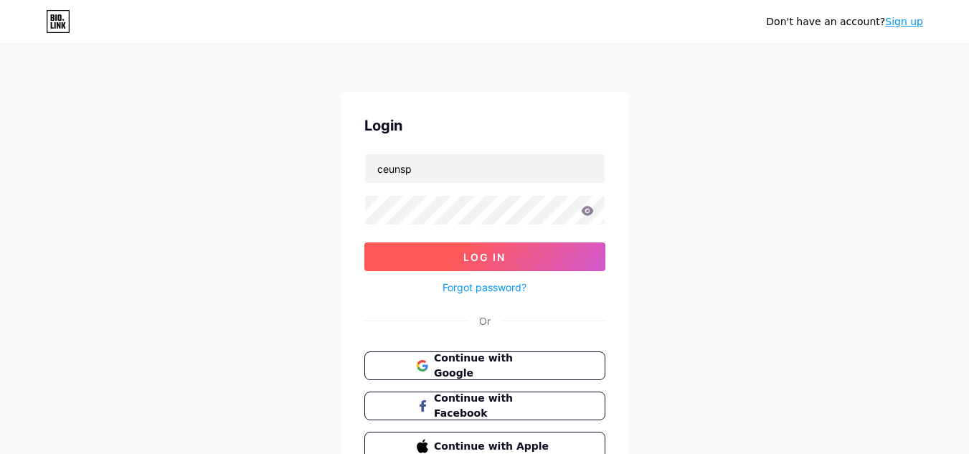
click at [561, 262] on button "Log In" at bounding box center [484, 256] width 241 height 29
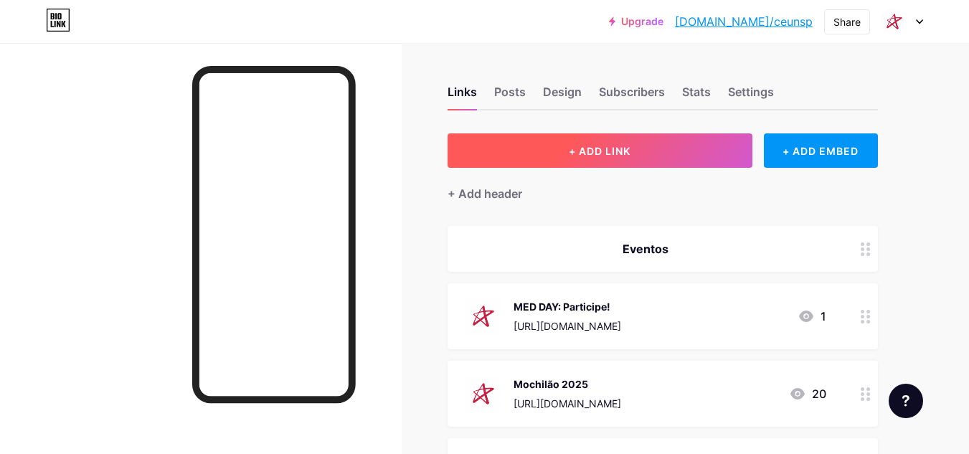
click at [655, 146] on button "+ ADD LINK" at bounding box center [599, 150] width 305 height 34
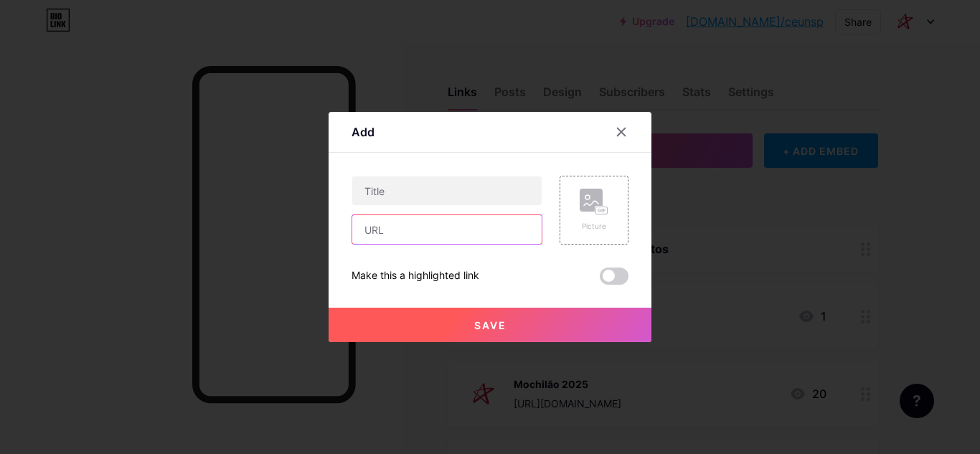
click at [452, 229] on input "text" at bounding box center [446, 229] width 189 height 29
paste input "[DOMAIN_NAME]"
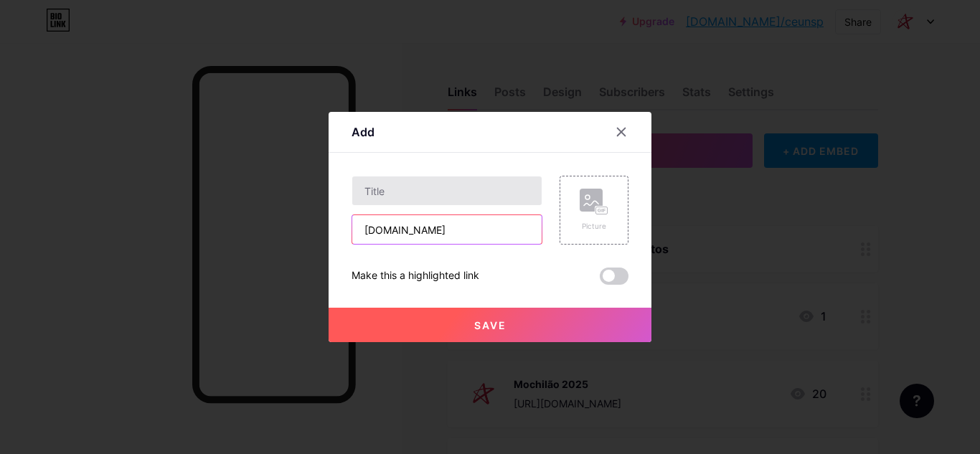
type input "[DOMAIN_NAME]"
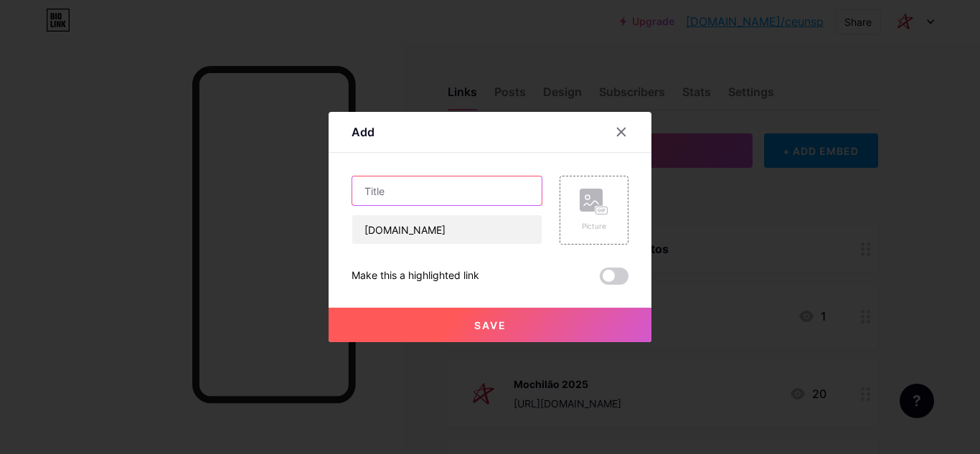
click at [476, 180] on input "text" at bounding box center [446, 190] width 189 height 29
type input "Aulão das Estrelas: participe!"
click at [579, 225] on div "Picture" at bounding box center [593, 226] width 29 height 11
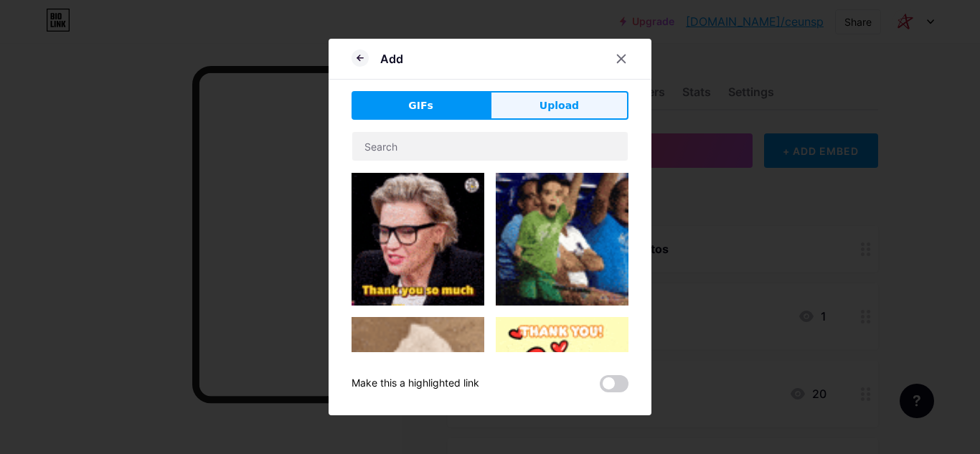
click at [562, 110] on span "Upload" at bounding box center [558, 105] width 39 height 15
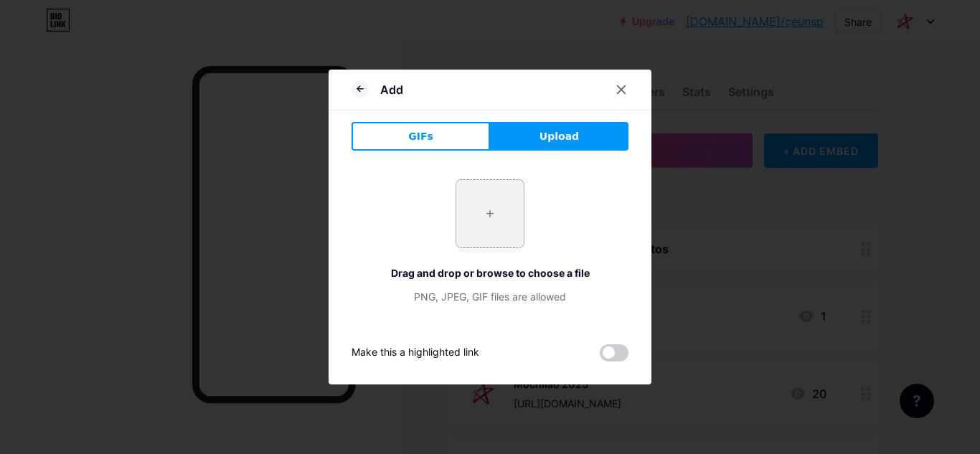
click at [503, 205] on input "file" at bounding box center [489, 213] width 67 height 67
type input "C:\fakepath\ceunsp_unifran.png"
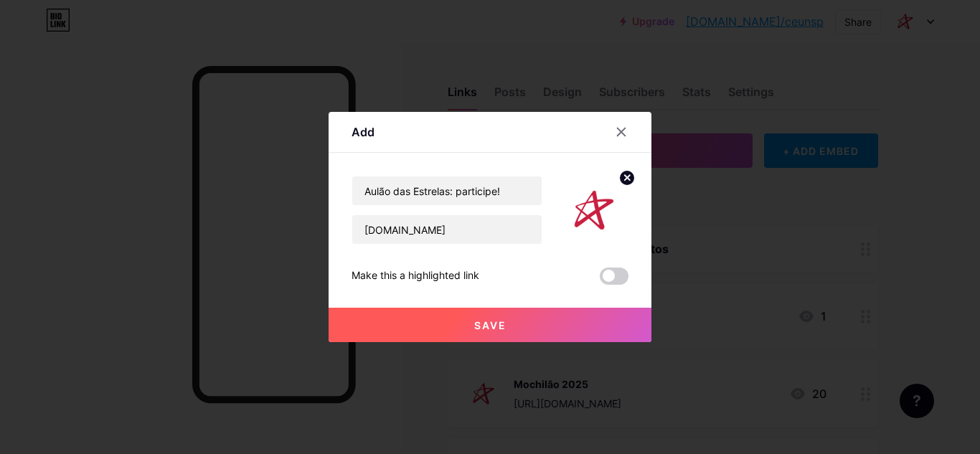
click at [541, 321] on button "Save" at bounding box center [489, 325] width 323 height 34
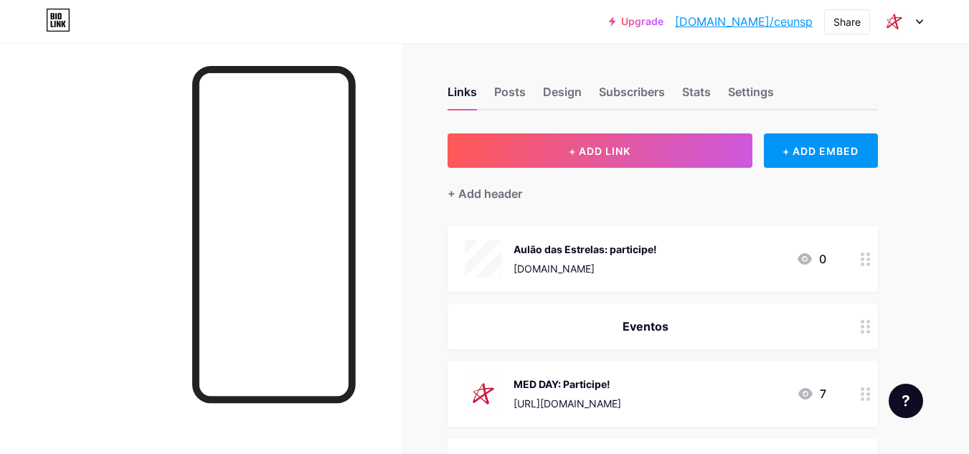
scroll to position [72, 0]
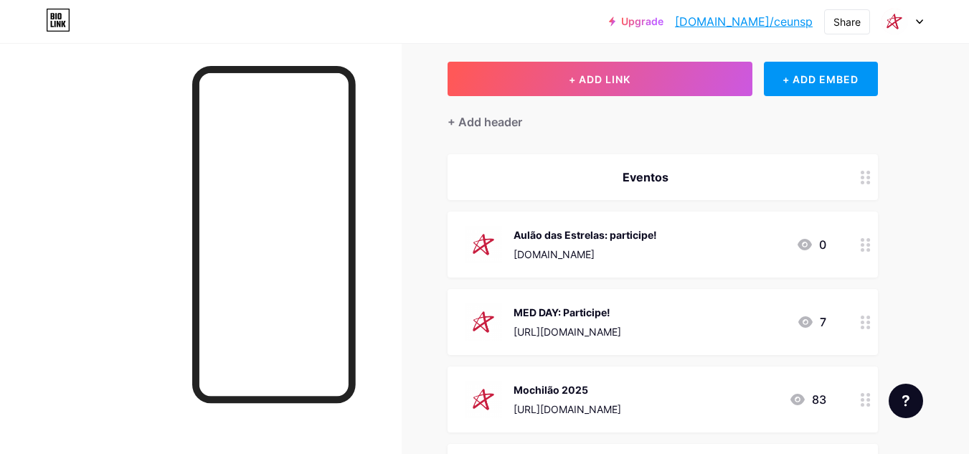
click at [920, 22] on icon at bounding box center [919, 22] width 6 height 4
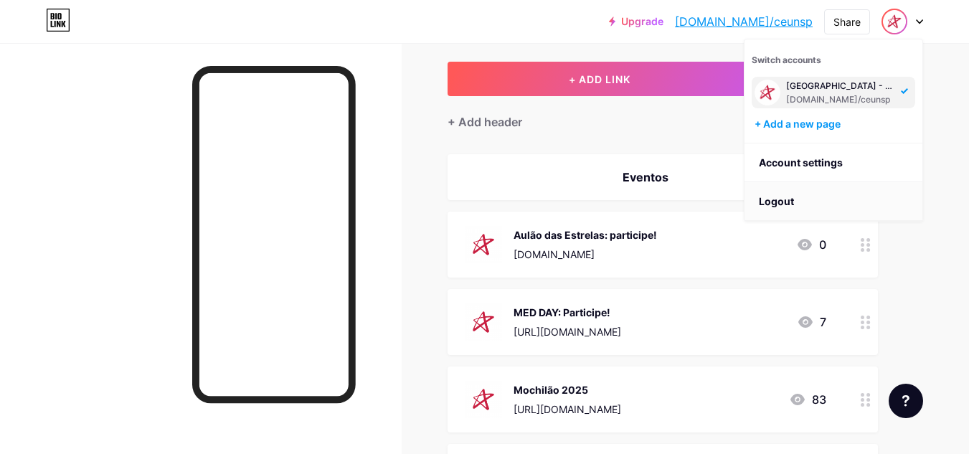
click at [809, 208] on li "Logout" at bounding box center [833, 201] width 178 height 39
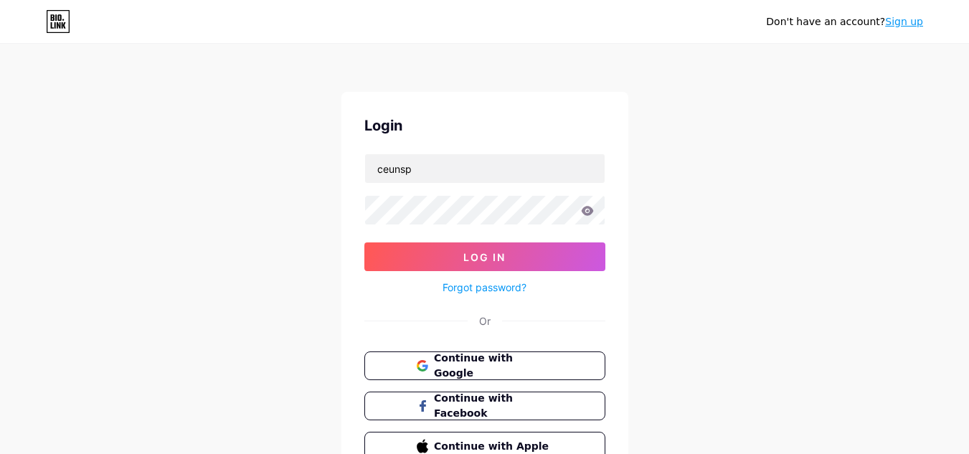
click at [475, 184] on form "ceunsp Log In Forgot password?" at bounding box center [484, 224] width 241 height 143
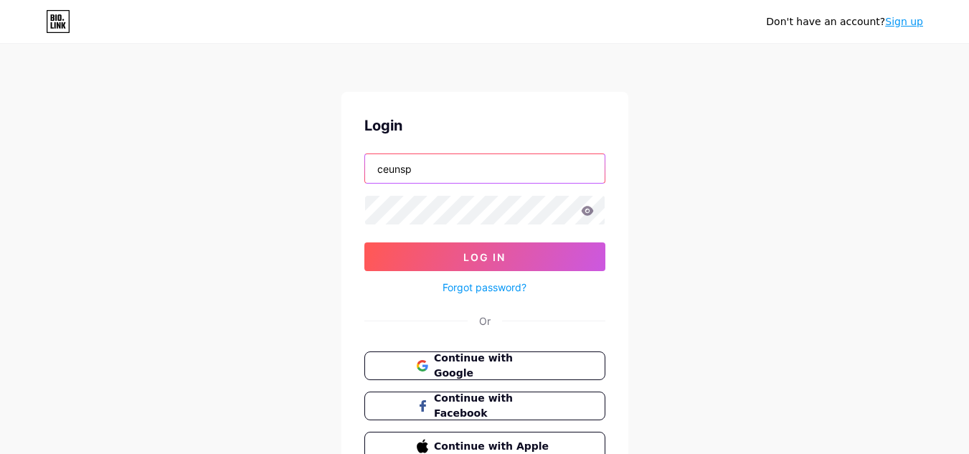
click at [478, 162] on input "ceunsp" at bounding box center [485, 168] width 240 height 29
type input "[EMAIL_ADDRESS][DOMAIN_NAME]"
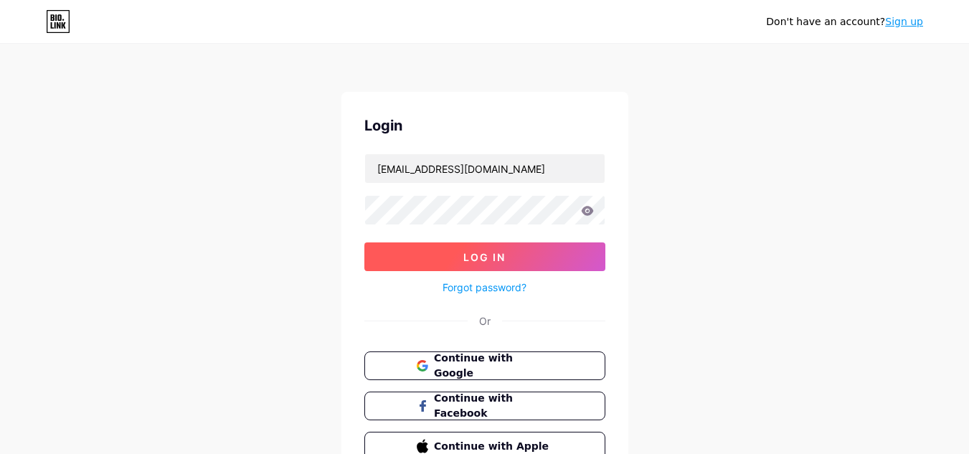
click at [544, 259] on button "Log In" at bounding box center [484, 256] width 241 height 29
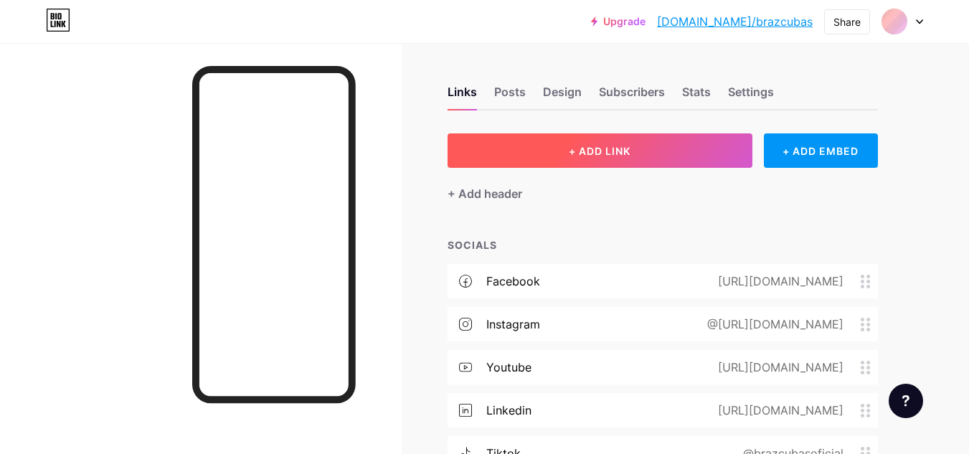
click at [569, 153] on span "+ ADD LINK" at bounding box center [600, 151] width 62 height 12
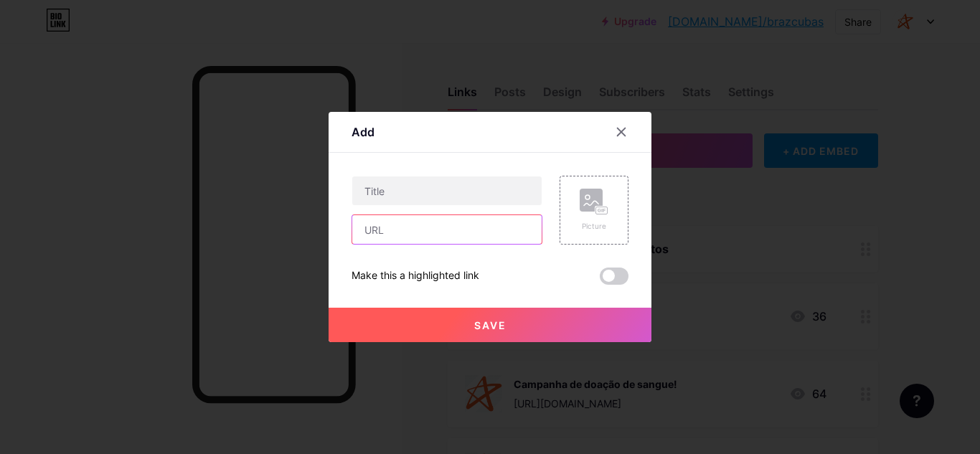
click at [423, 229] on input "text" at bounding box center [446, 229] width 189 height 29
paste input "[DOMAIN_NAME]"
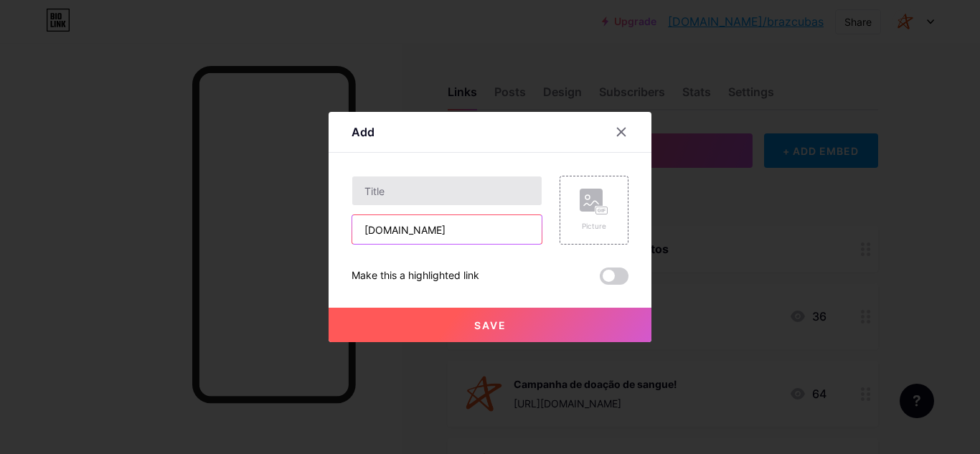
type input "[DOMAIN_NAME]"
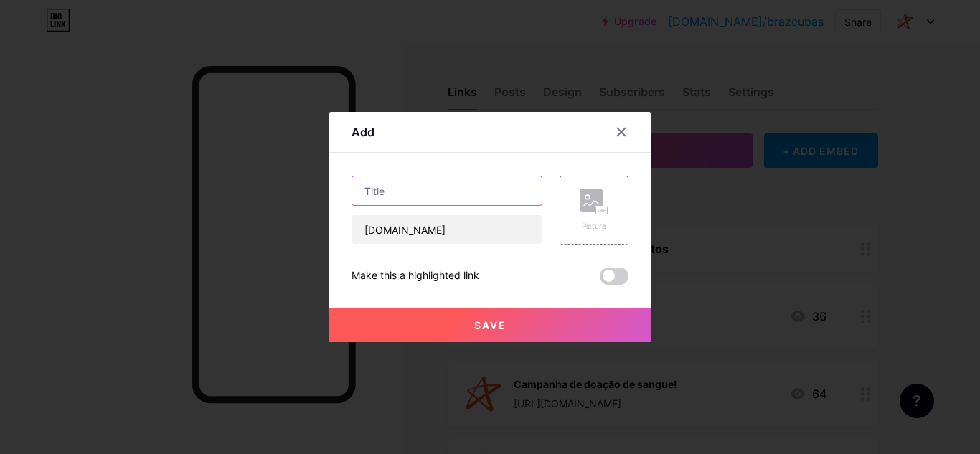
click at [432, 189] on input "text" at bounding box center [446, 190] width 189 height 29
type input "Aulão das Estrelas: Participe!"
click at [622, 193] on div "Picture" at bounding box center [593, 210] width 69 height 69
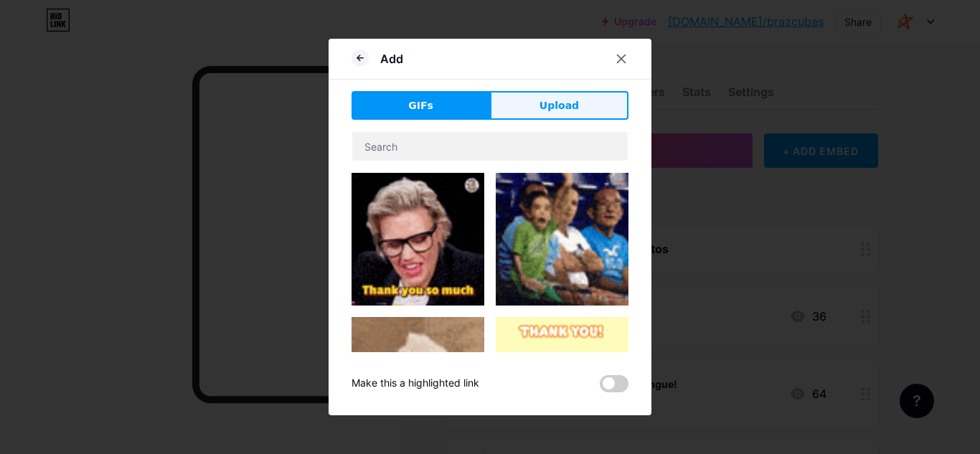
click at [579, 99] on button "Upload" at bounding box center [559, 105] width 138 height 29
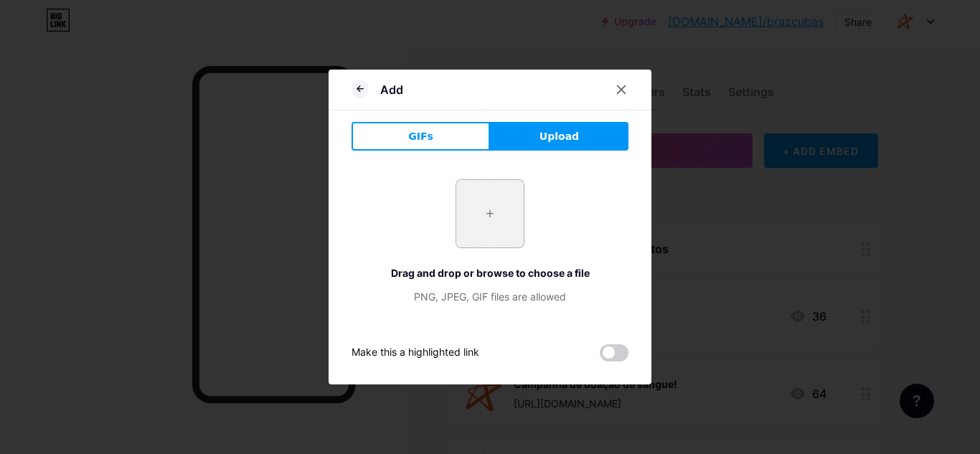
click at [457, 219] on input "file" at bounding box center [489, 213] width 67 height 67
type input "C:\fakepath\braz cubas_ cesuca.png"
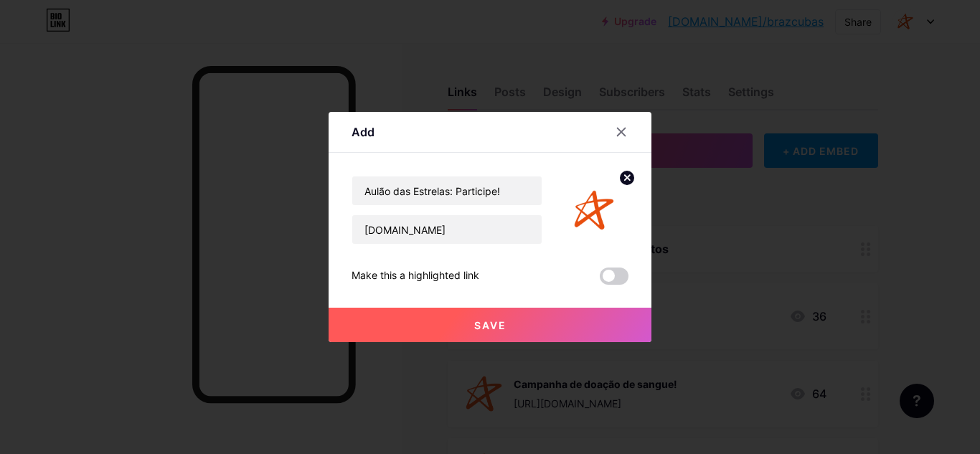
click at [548, 328] on button "Save" at bounding box center [489, 325] width 323 height 34
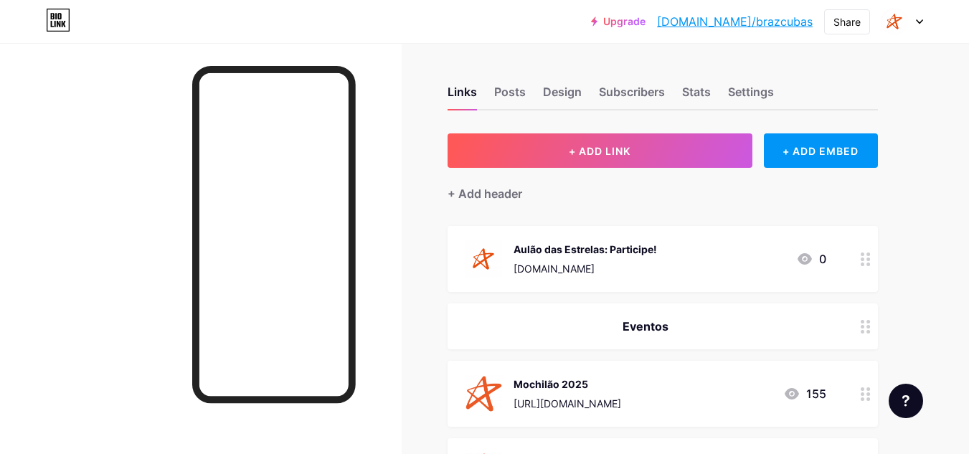
drag, startPoint x: 843, startPoint y: 248, endPoint x: 866, endPoint y: 256, distance: 24.3
click at [866, 256] on div "Aulão das Estrelas: Participe! [DOMAIN_NAME] 0" at bounding box center [662, 259] width 430 height 66
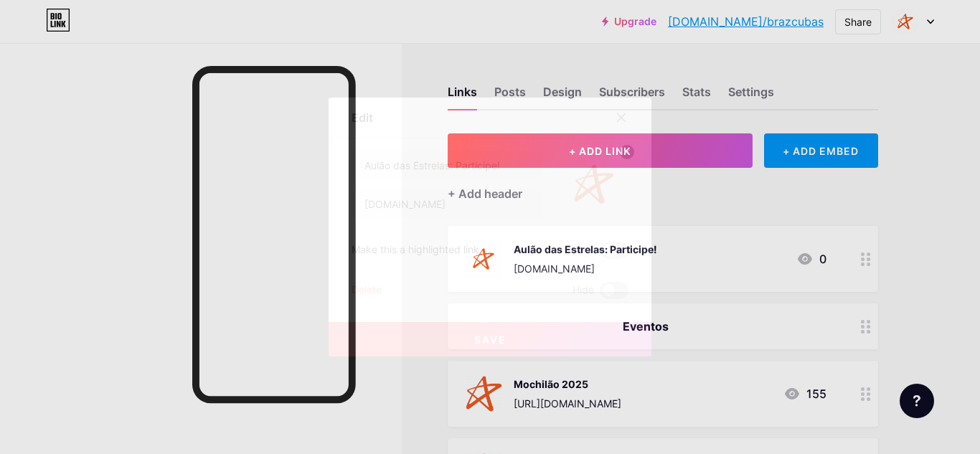
click at [866, 263] on div at bounding box center [490, 227] width 980 height 454
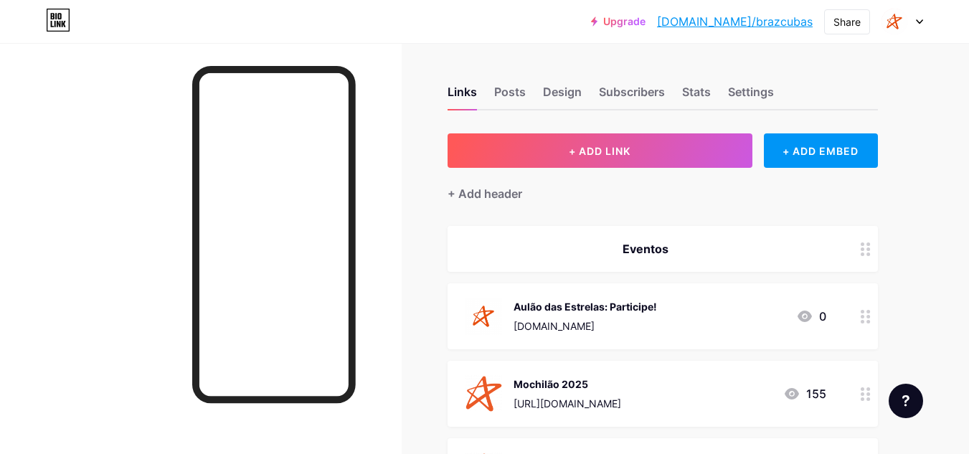
click at [696, 392] on div "Mochilão 2025 [URL][DOMAIN_NAME] 155" at bounding box center [645, 393] width 361 height 37
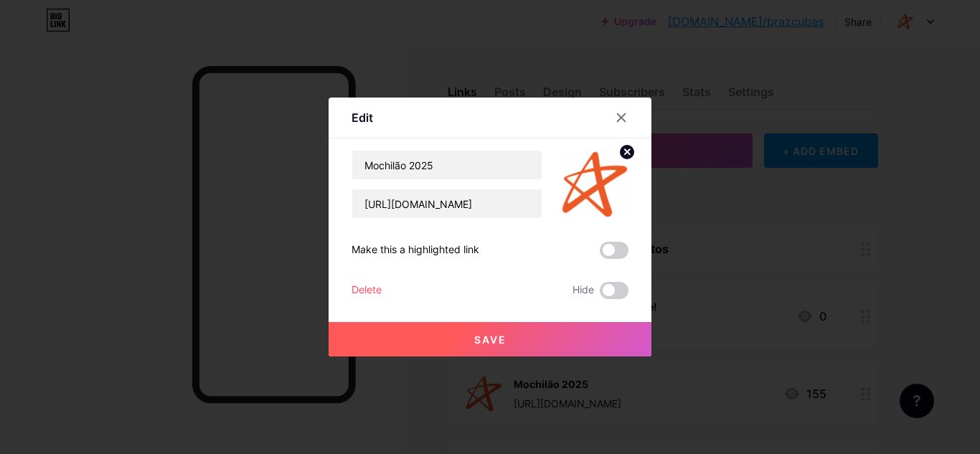
click at [368, 290] on div "Delete" at bounding box center [366, 290] width 30 height 17
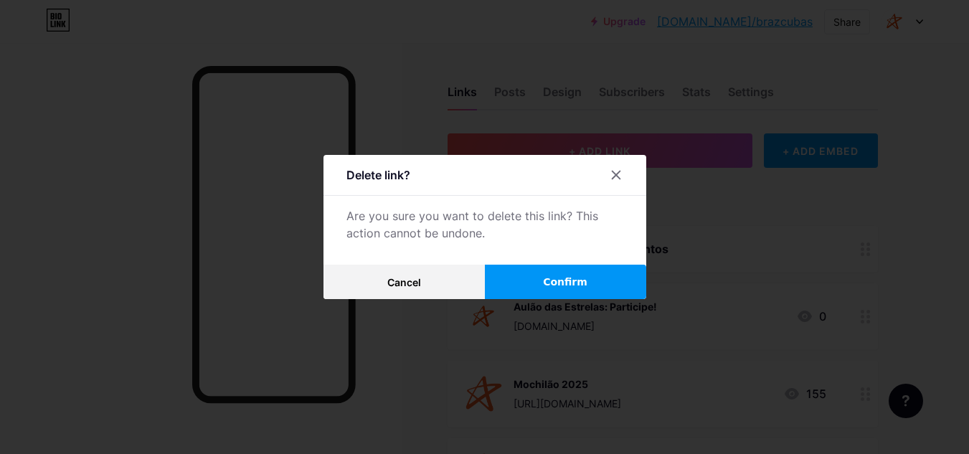
click at [550, 283] on button "Confirm" at bounding box center [565, 282] width 161 height 34
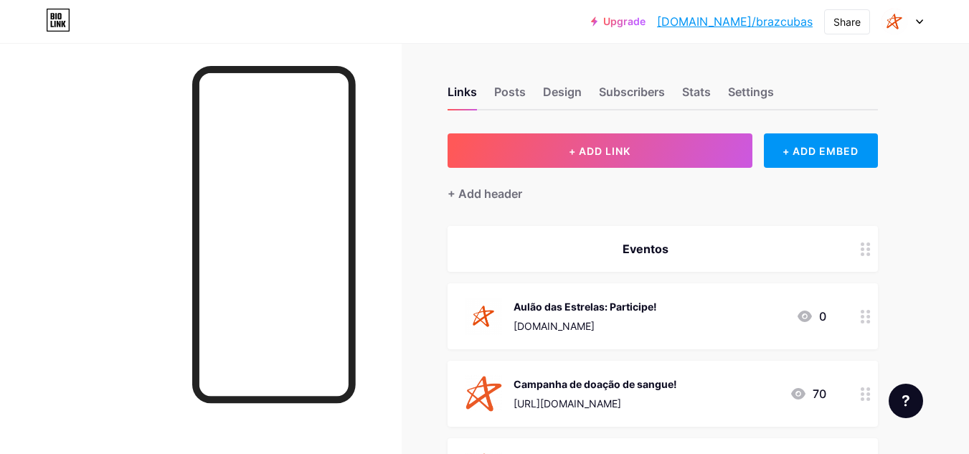
click at [918, 30] on div at bounding box center [902, 22] width 42 height 26
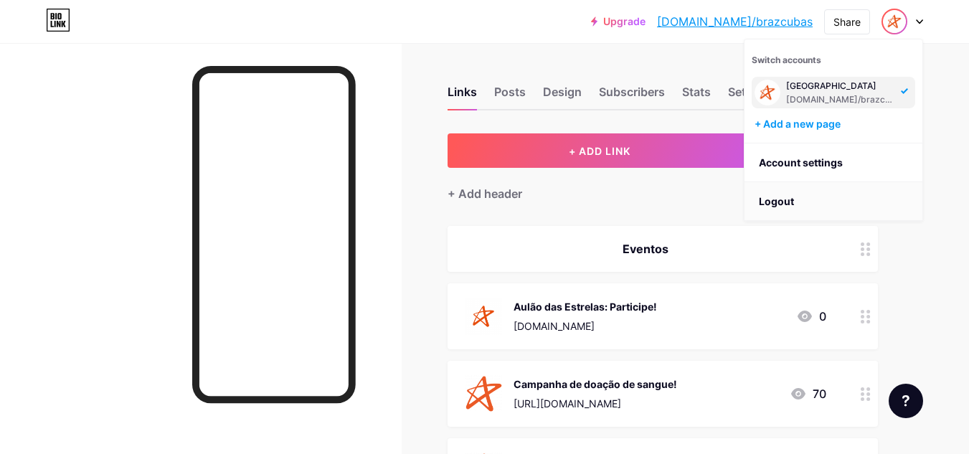
click at [804, 204] on li "Logout" at bounding box center [833, 201] width 178 height 39
